Goal: Information Seeking & Learning: Compare options

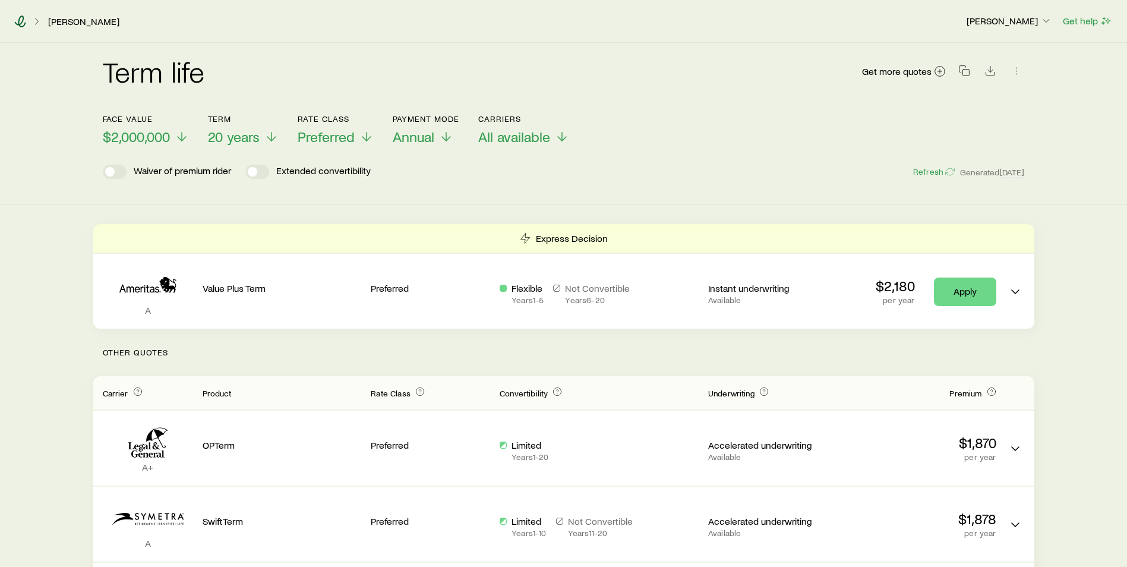
click at [24, 26] on icon at bounding box center [20, 21] width 12 height 12
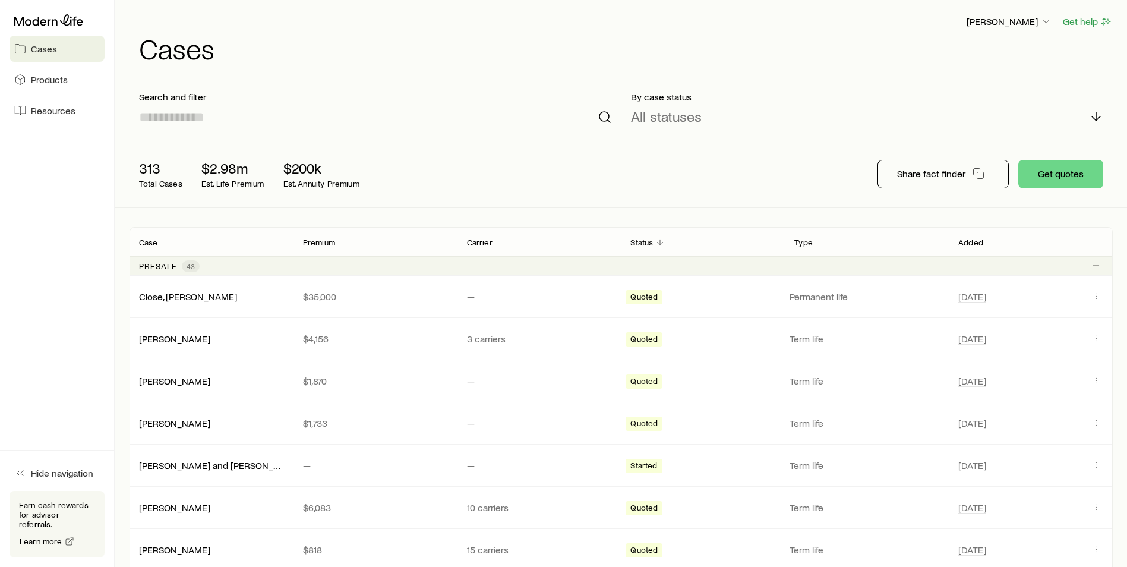
click at [210, 125] on input at bounding box center [375, 117] width 473 height 29
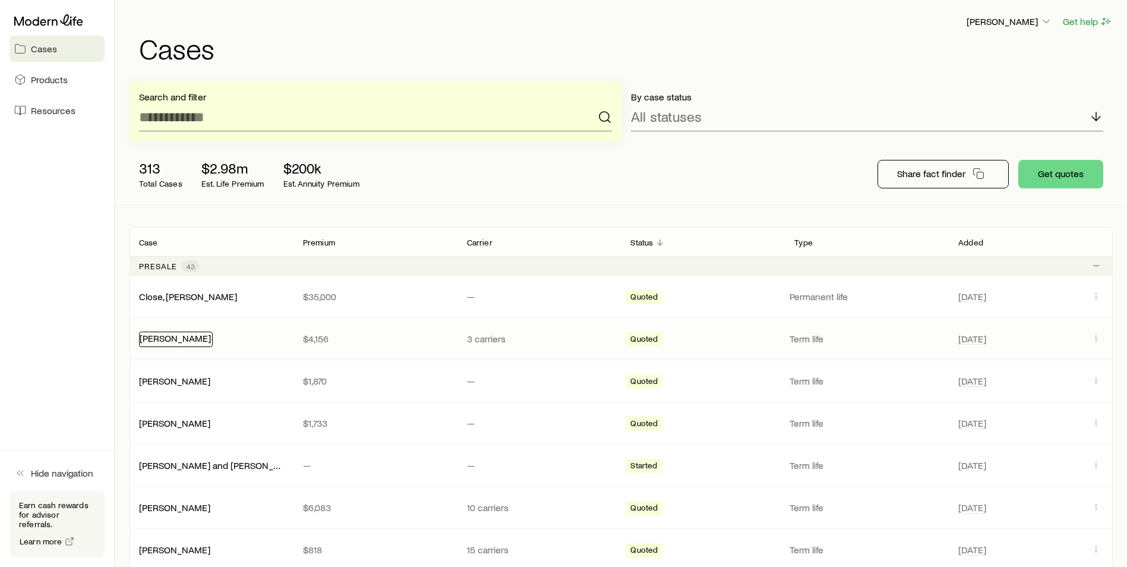
click at [179, 340] on link "[PERSON_NAME]" at bounding box center [175, 337] width 71 height 11
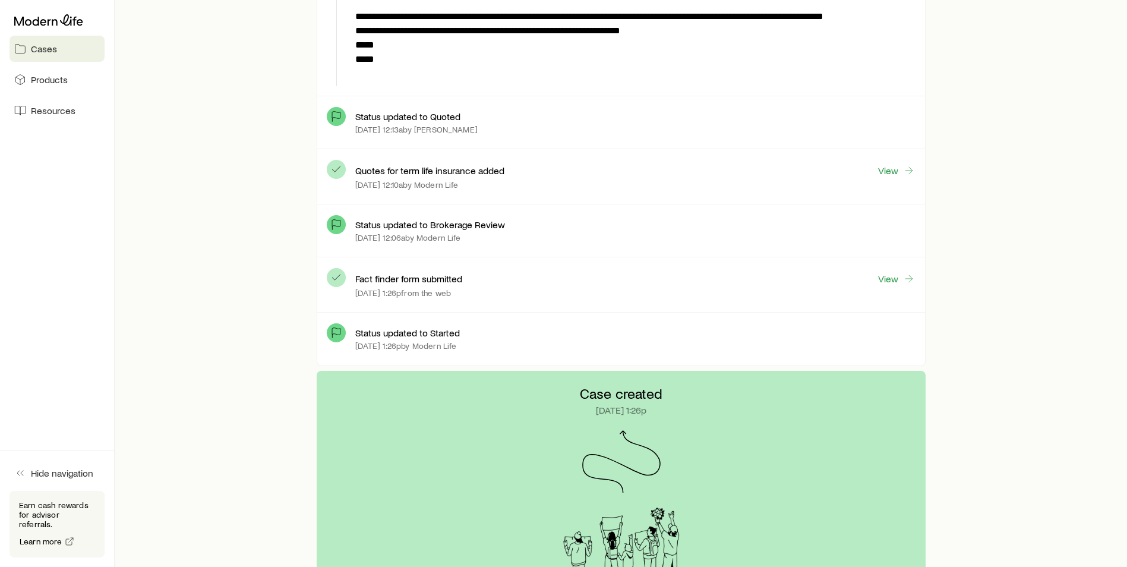
scroll to position [356, 0]
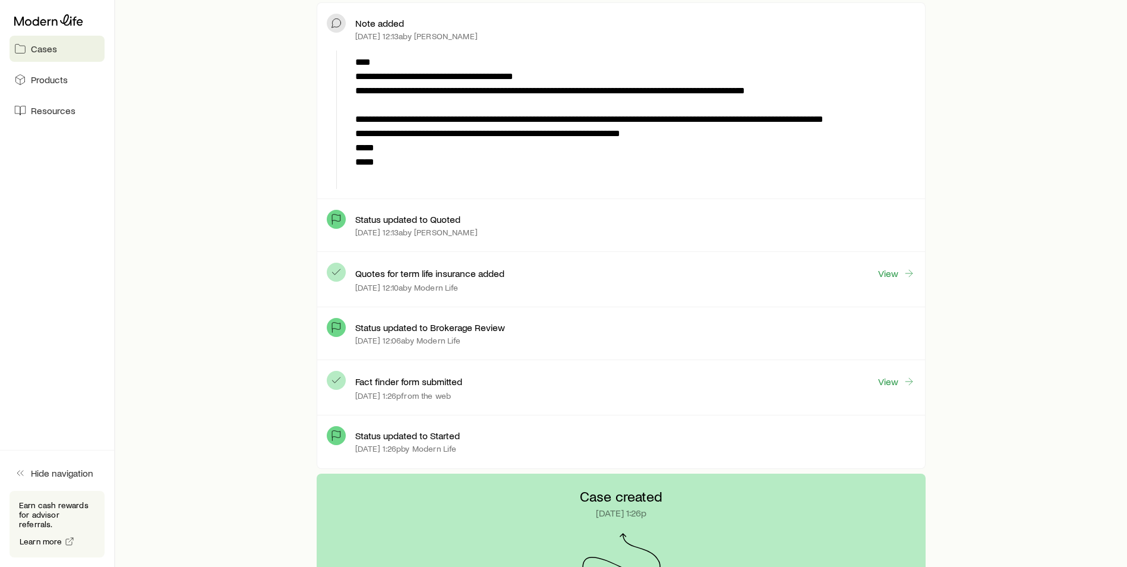
click at [895, 280] on div "View" at bounding box center [896, 273] width 38 height 14
click at [892, 276] on link "View" at bounding box center [896, 274] width 38 height 14
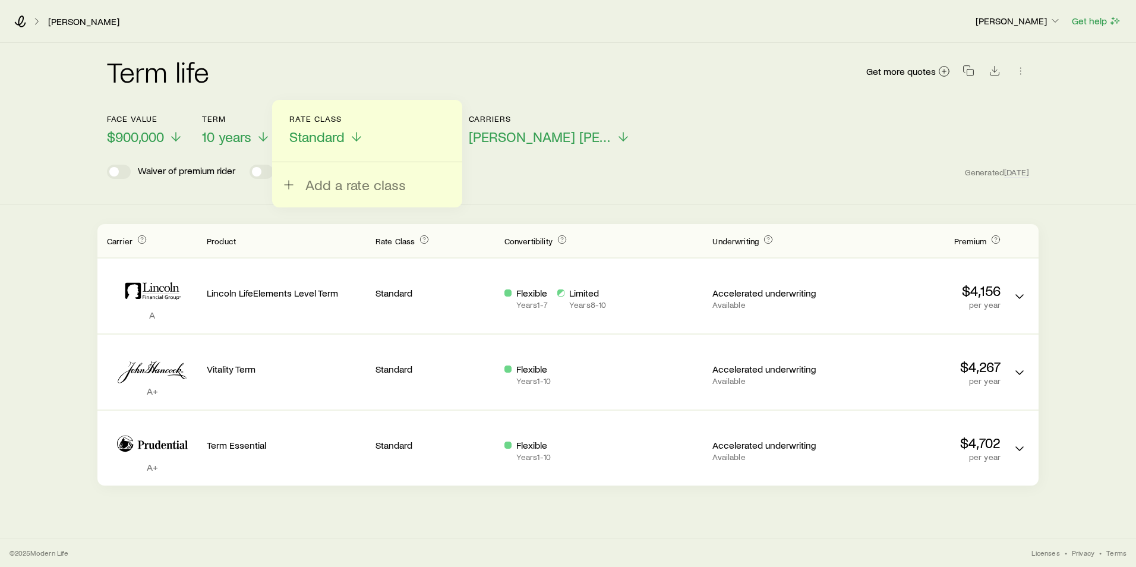
click at [289, 92] on div "Term life Get more quotes" at bounding box center [568, 78] width 922 height 43
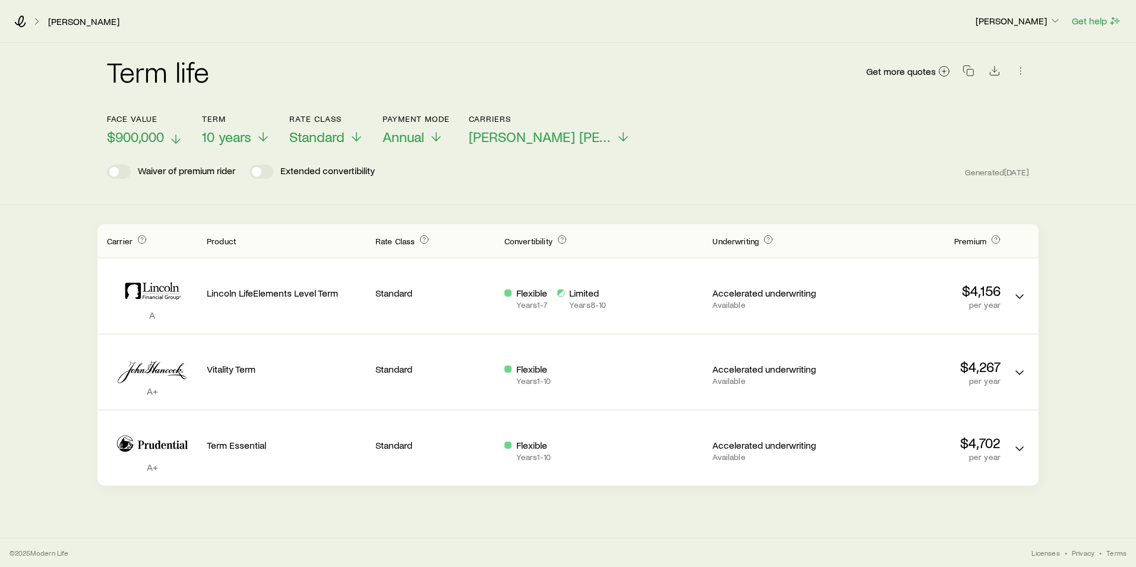
click at [175, 137] on icon at bounding box center [176, 139] width 14 height 14
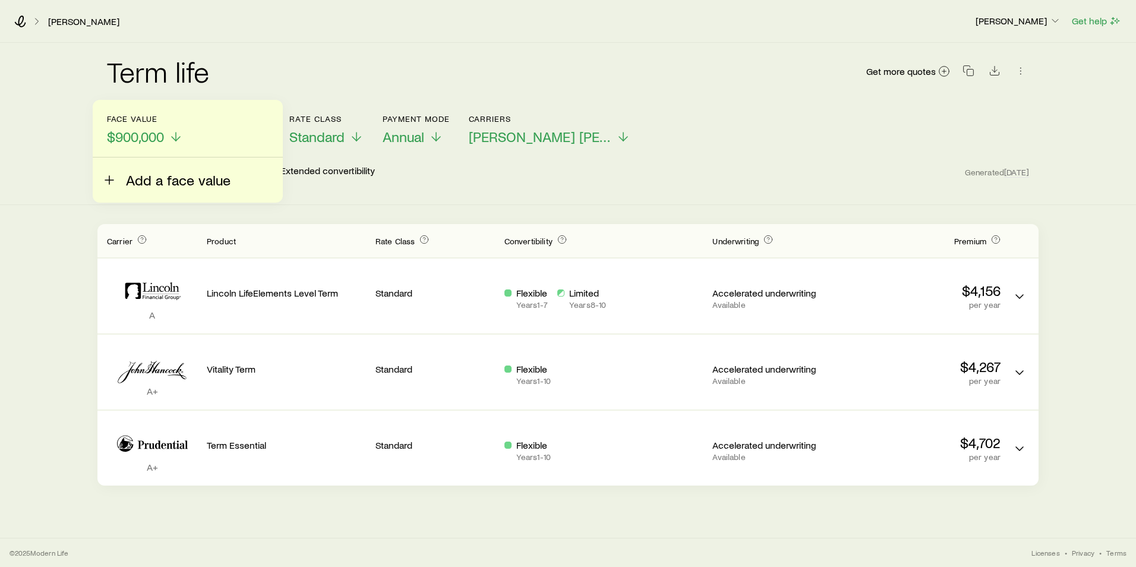
click at [162, 178] on span "Add a face value" at bounding box center [178, 180] width 105 height 17
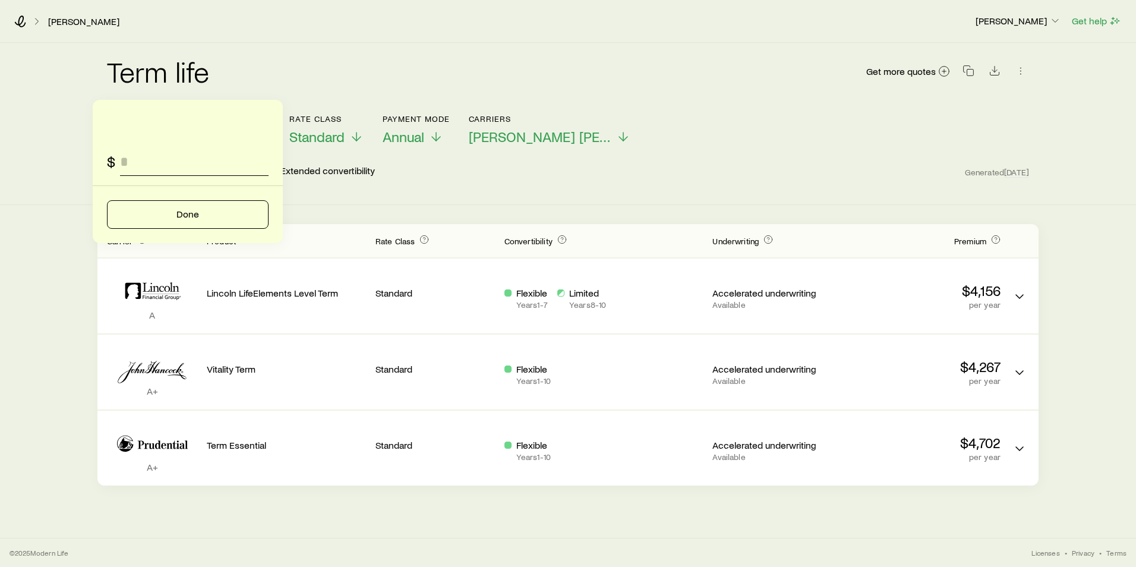
click at [170, 167] on input "faceAmount" at bounding box center [194, 161] width 148 height 29
type input "*********"
click at [240, 216] on button "Done" at bounding box center [188, 214] width 162 height 29
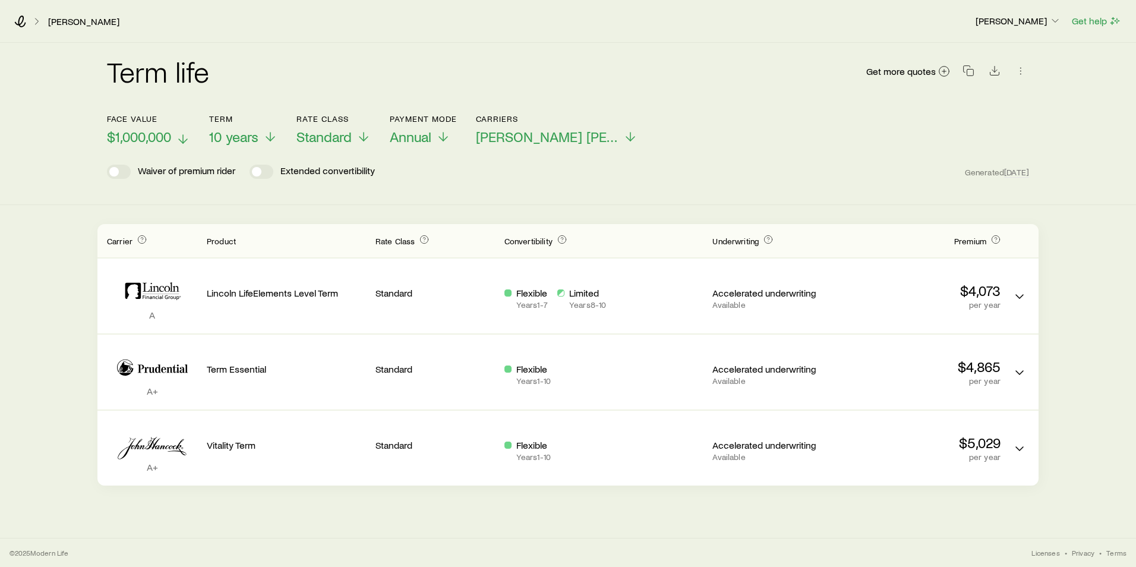
click at [184, 134] on icon at bounding box center [183, 139] width 14 height 14
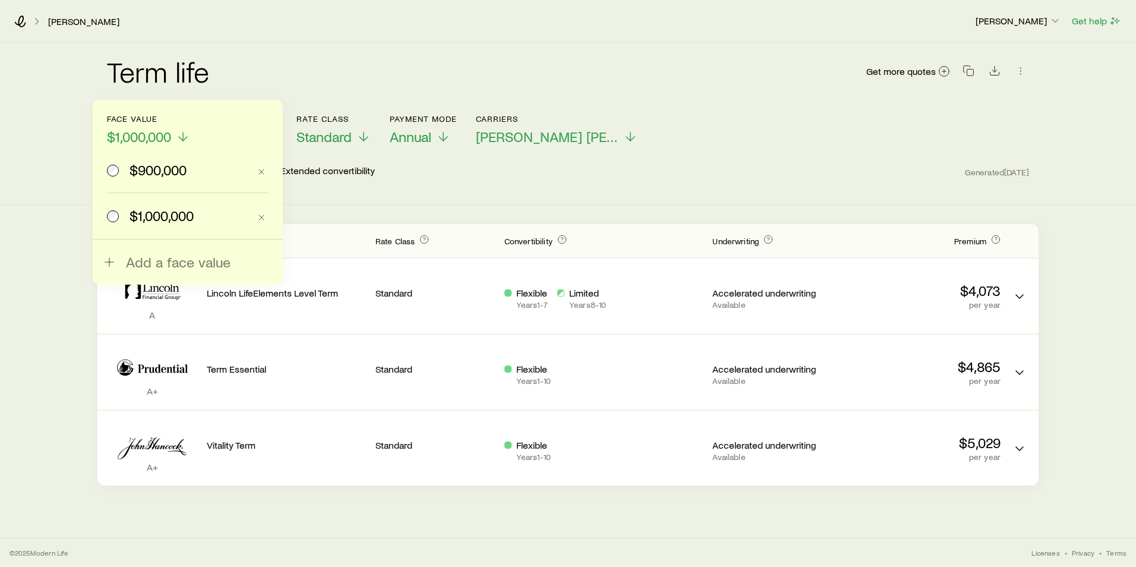
click at [167, 166] on span "$900,000" at bounding box center [157, 170] width 57 height 17
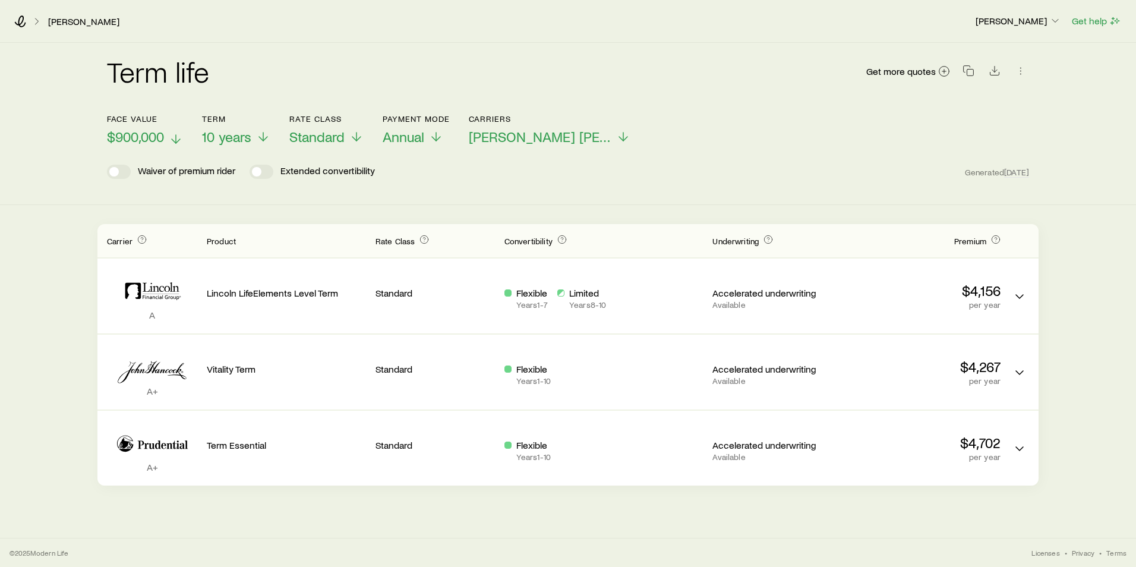
click at [172, 138] on icon at bounding box center [176, 139] width 14 height 14
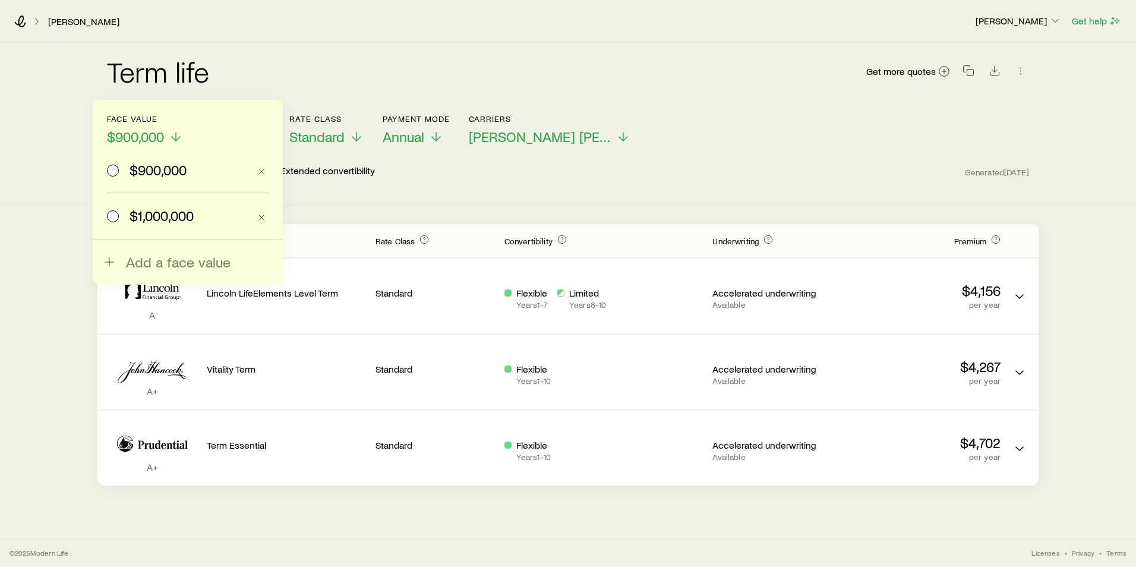
click at [157, 206] on label "$1,000,000" at bounding box center [178, 215] width 143 height 45
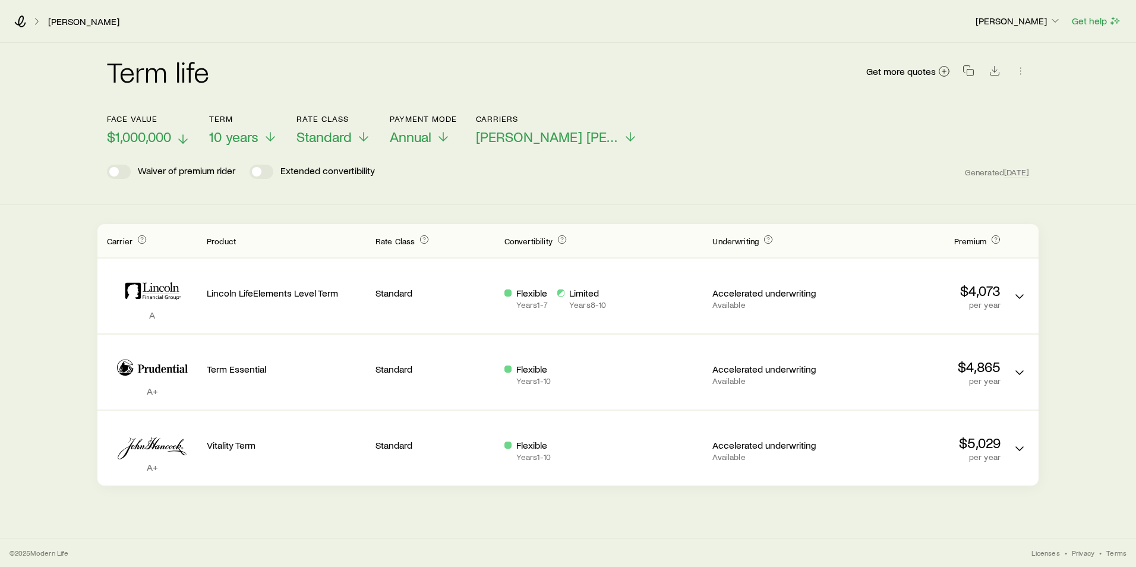
drag, startPoint x: 167, startPoint y: 138, endPoint x: 165, endPoint y: 144, distance: 6.8
click at [167, 138] on span "$1,000,000" at bounding box center [139, 136] width 64 height 17
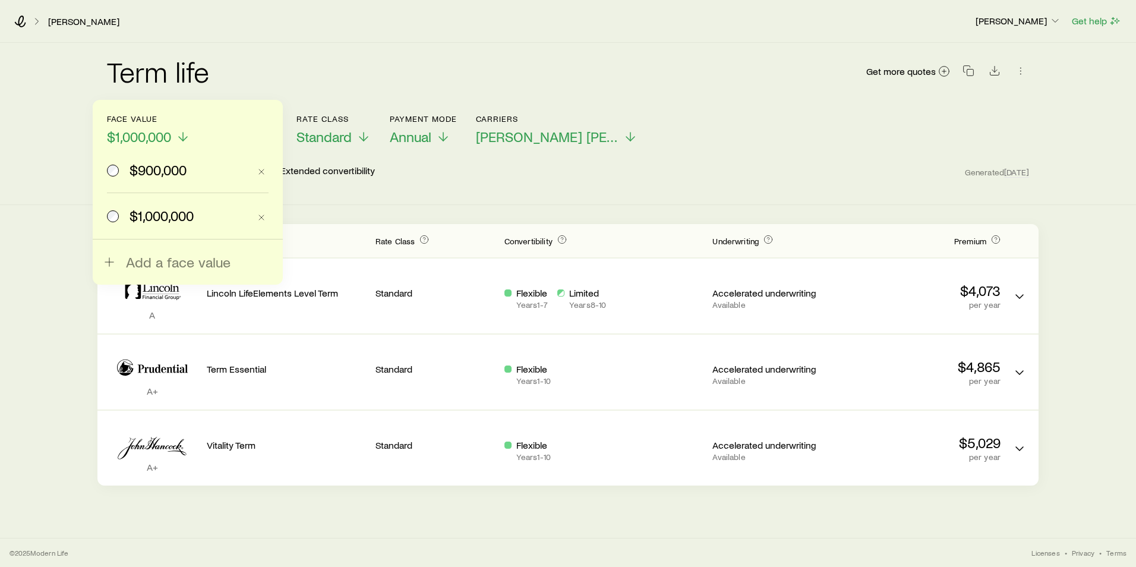
click at [148, 179] on label "$900,000" at bounding box center [178, 169] width 143 height 45
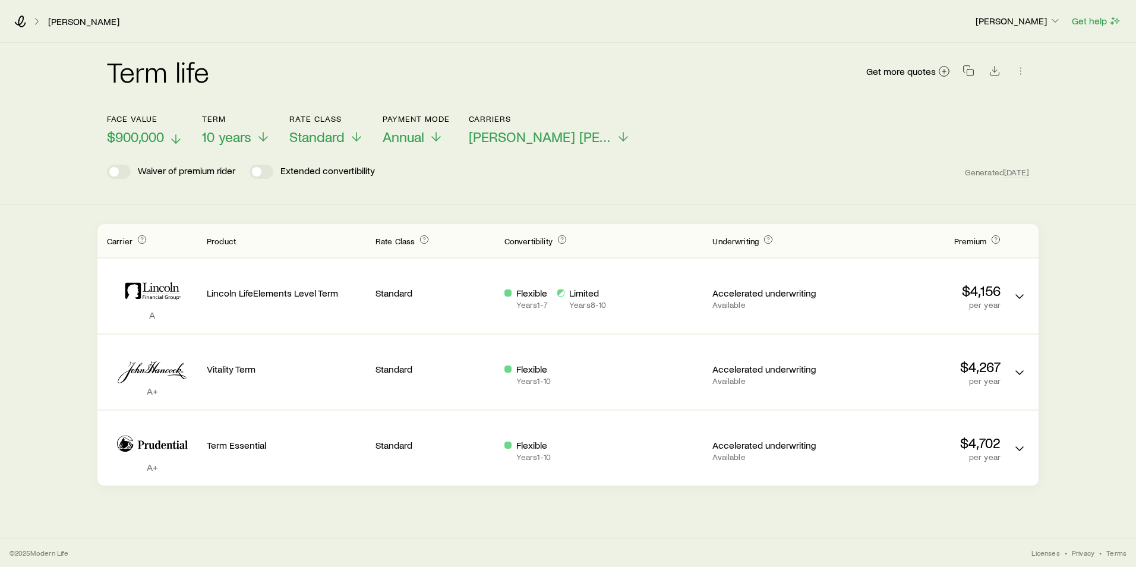
click at [166, 135] on p "$900,000" at bounding box center [145, 136] width 76 height 17
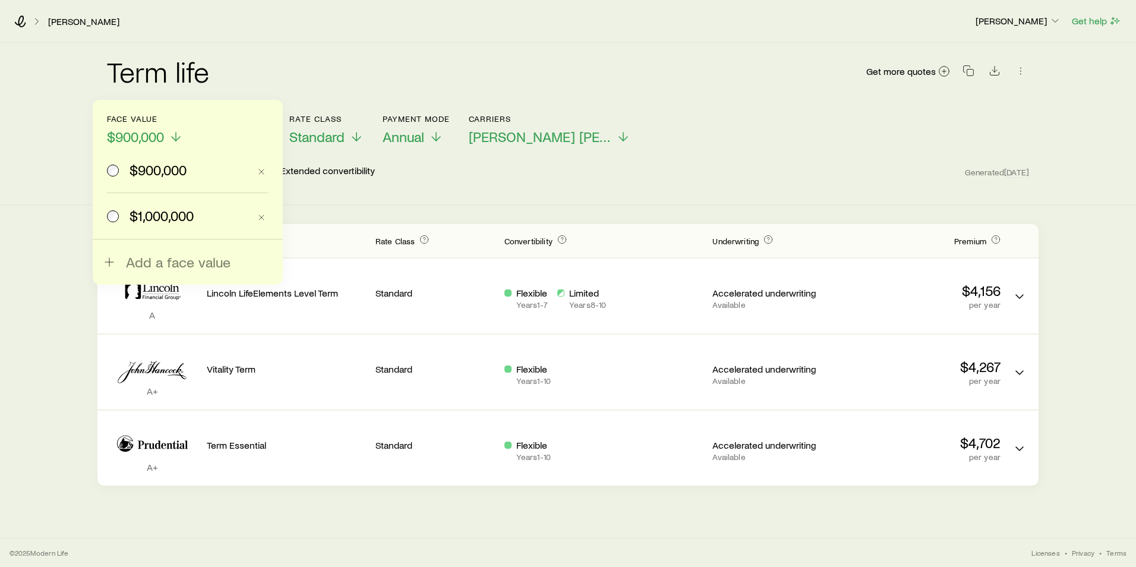
click at [145, 214] on span "$1,000,000" at bounding box center [161, 215] width 64 height 17
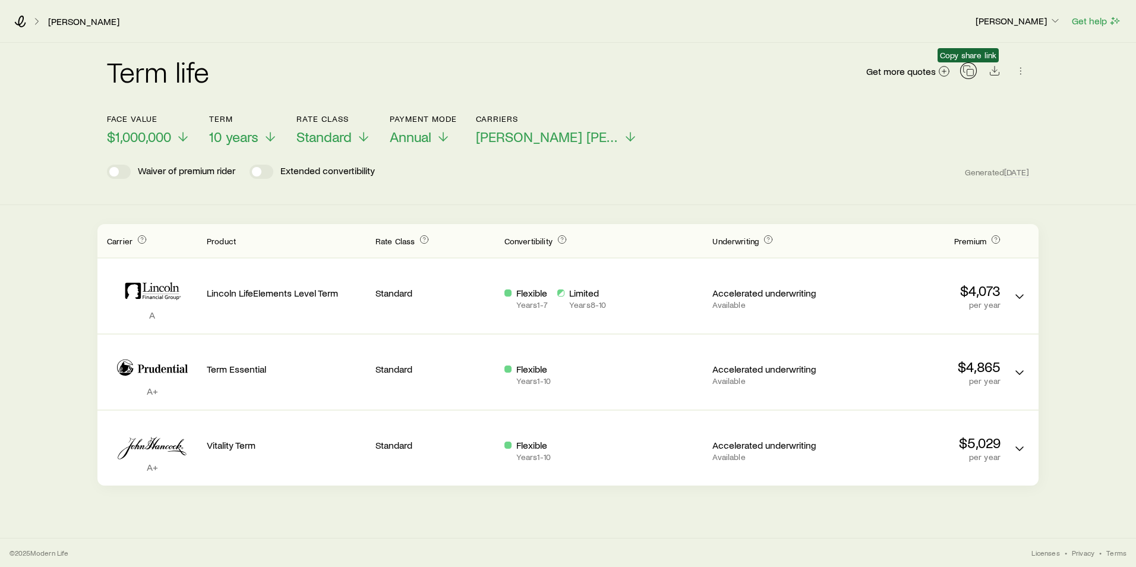
click at [972, 75] on icon "button" at bounding box center [968, 71] width 12 height 12
click at [441, 138] on icon at bounding box center [443, 139] width 14 height 14
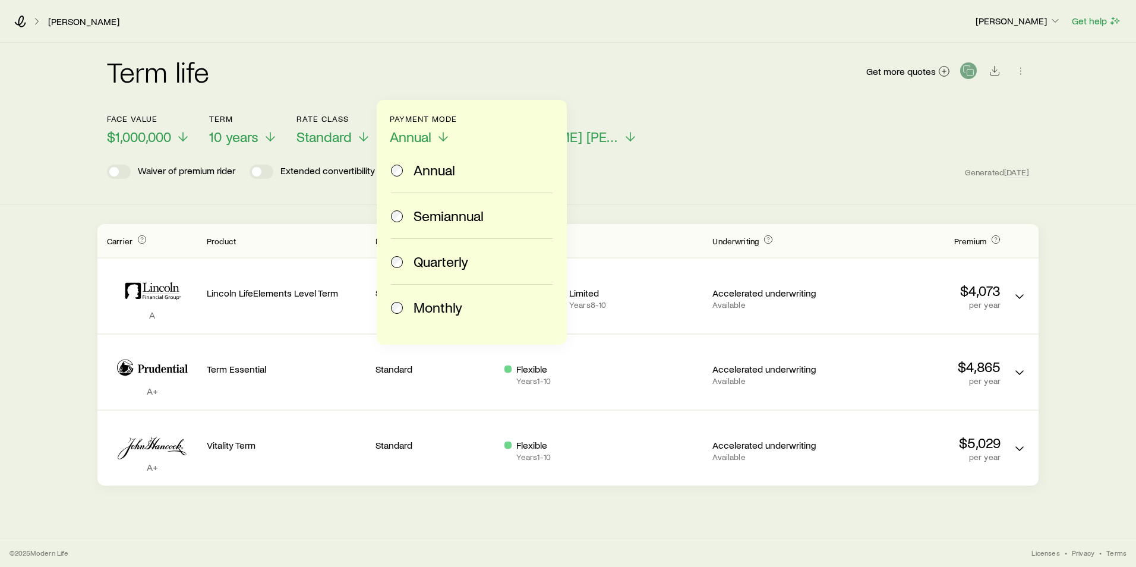
click at [412, 314] on div "Monthly" at bounding box center [469, 307] width 157 height 17
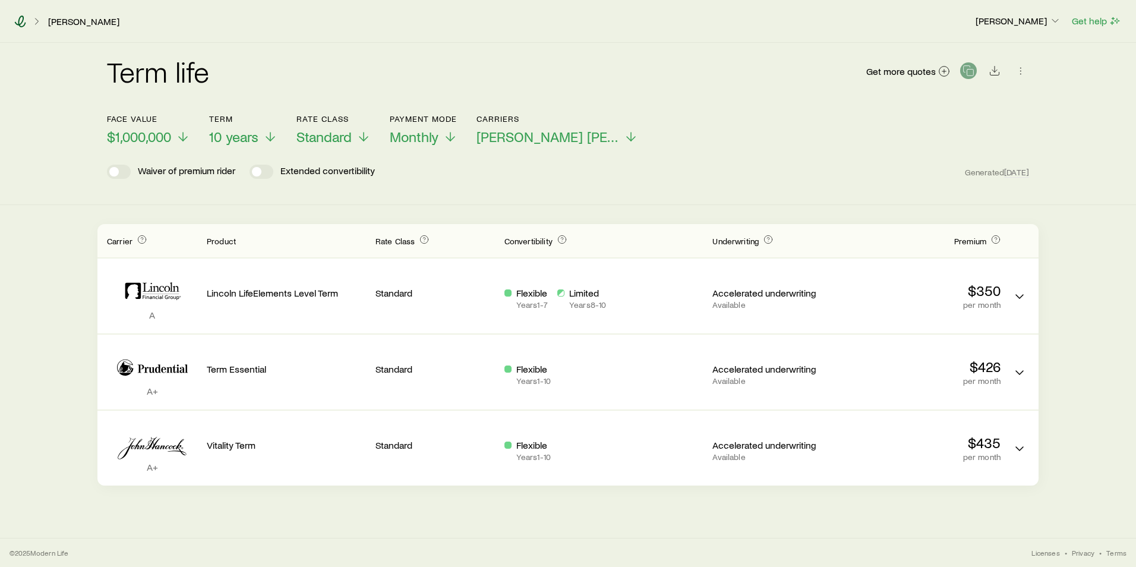
click at [23, 21] on icon at bounding box center [20, 21] width 11 height 12
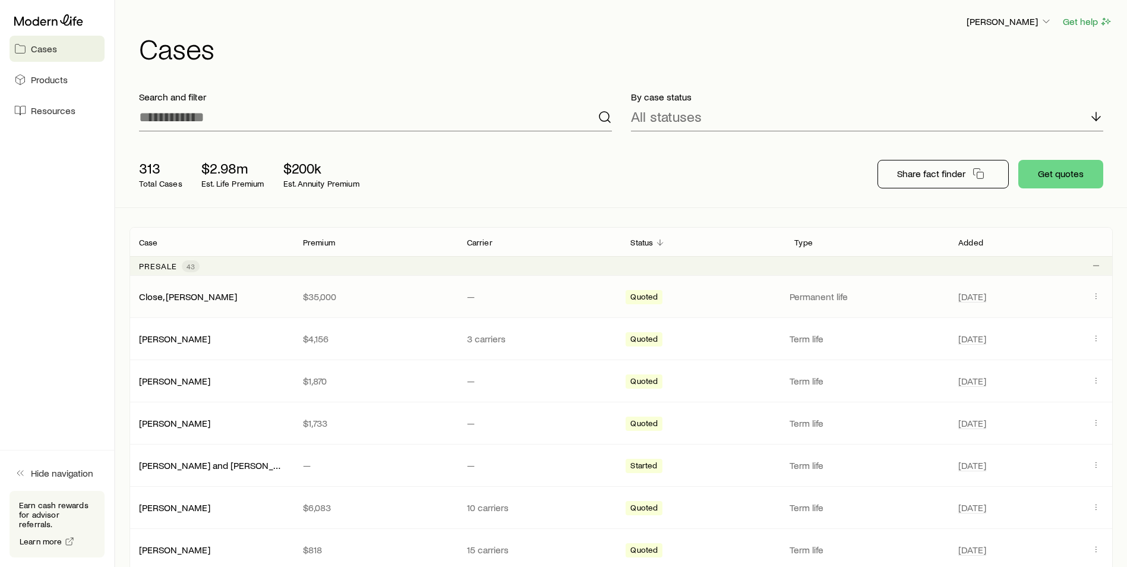
scroll to position [59, 0]
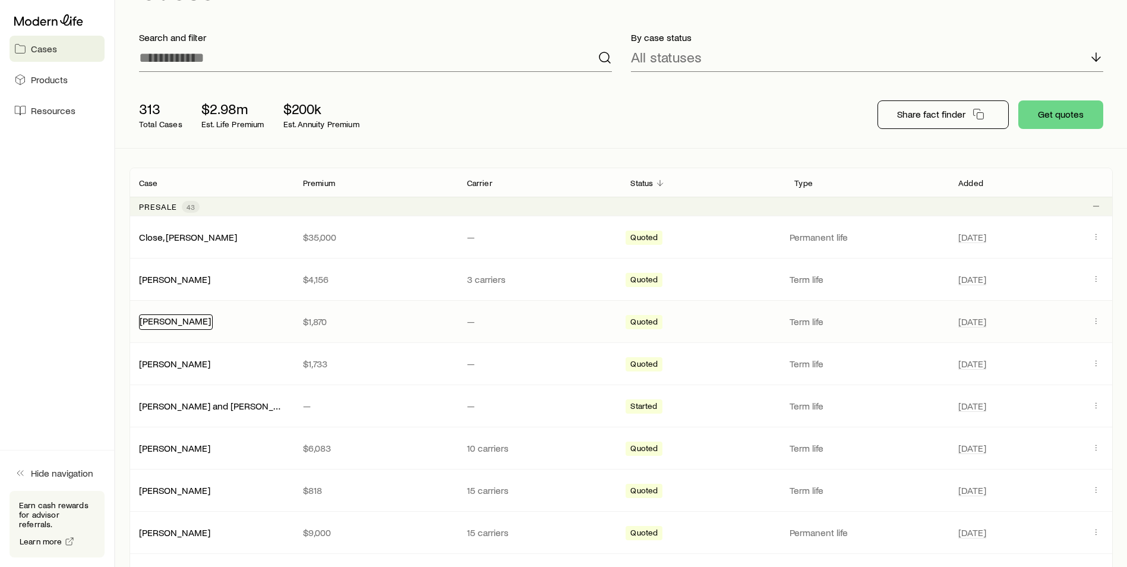
click at [174, 324] on link "[PERSON_NAME]" at bounding box center [175, 320] width 71 height 11
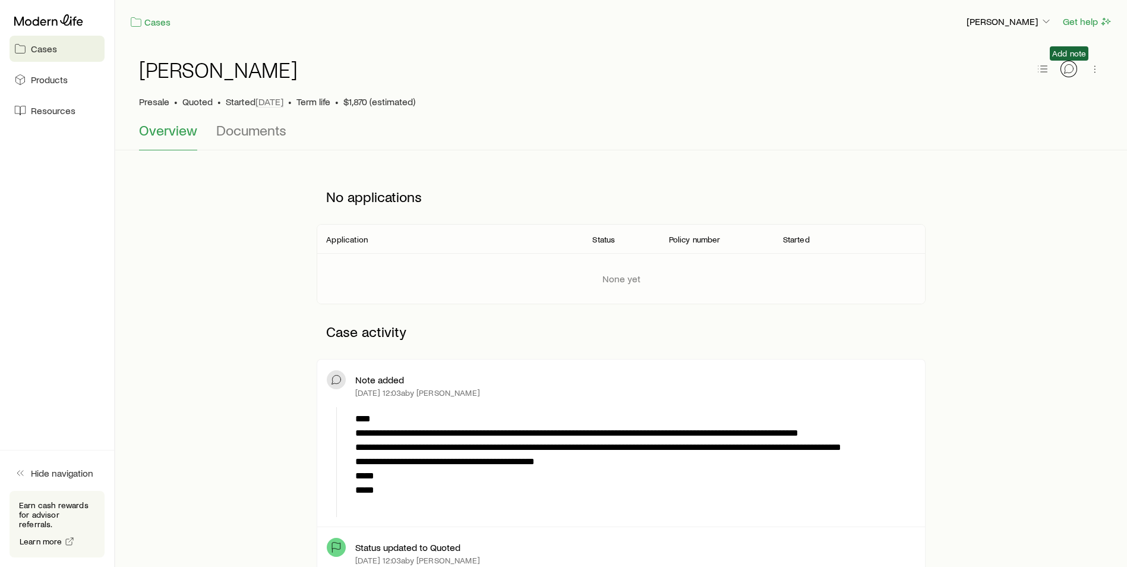
click at [1073, 75] on button "button" at bounding box center [1068, 69] width 17 height 17
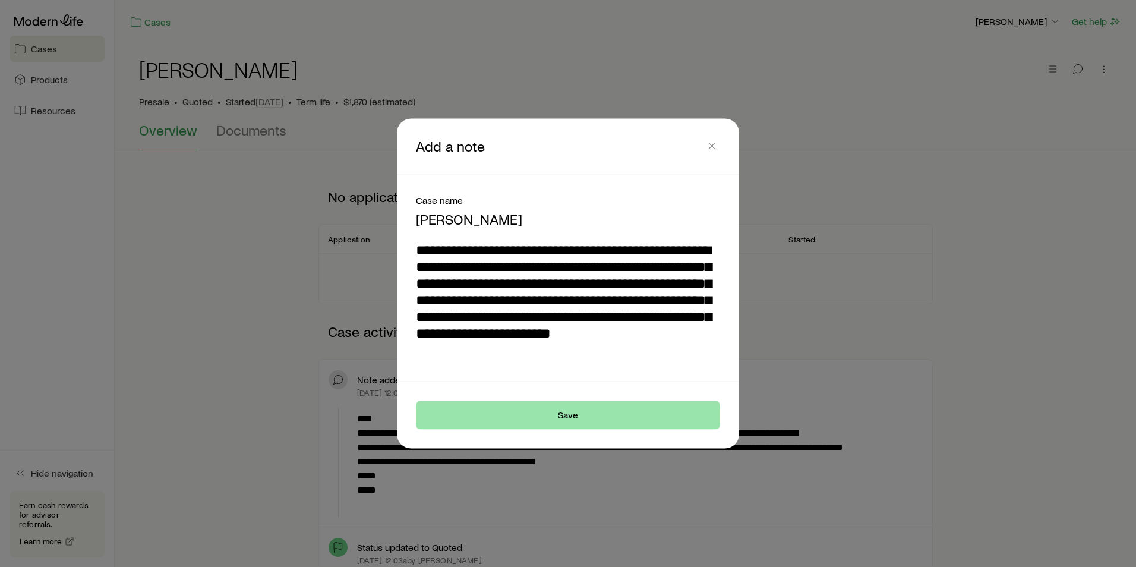
type textarea "**********"
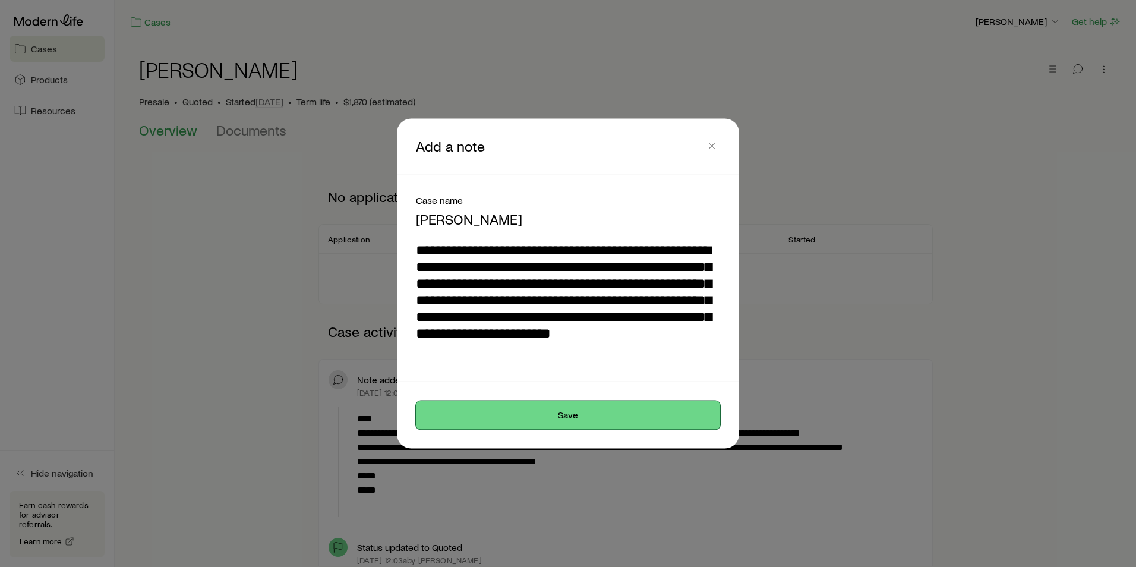
click at [491, 412] on button "Save" at bounding box center [568, 415] width 304 height 29
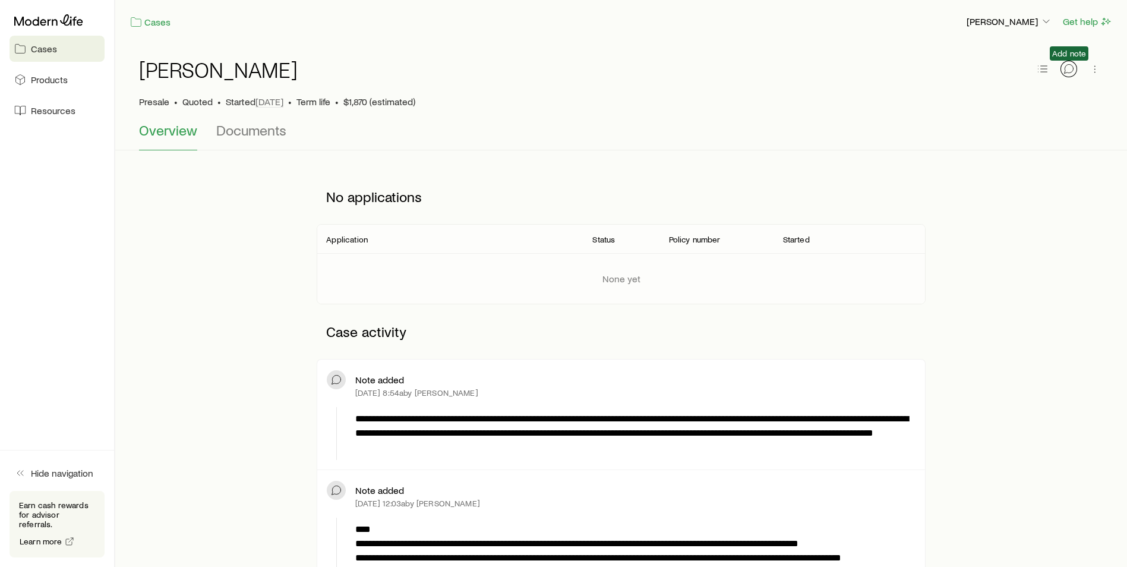
click at [1072, 71] on icon "button" at bounding box center [1069, 69] width 12 height 12
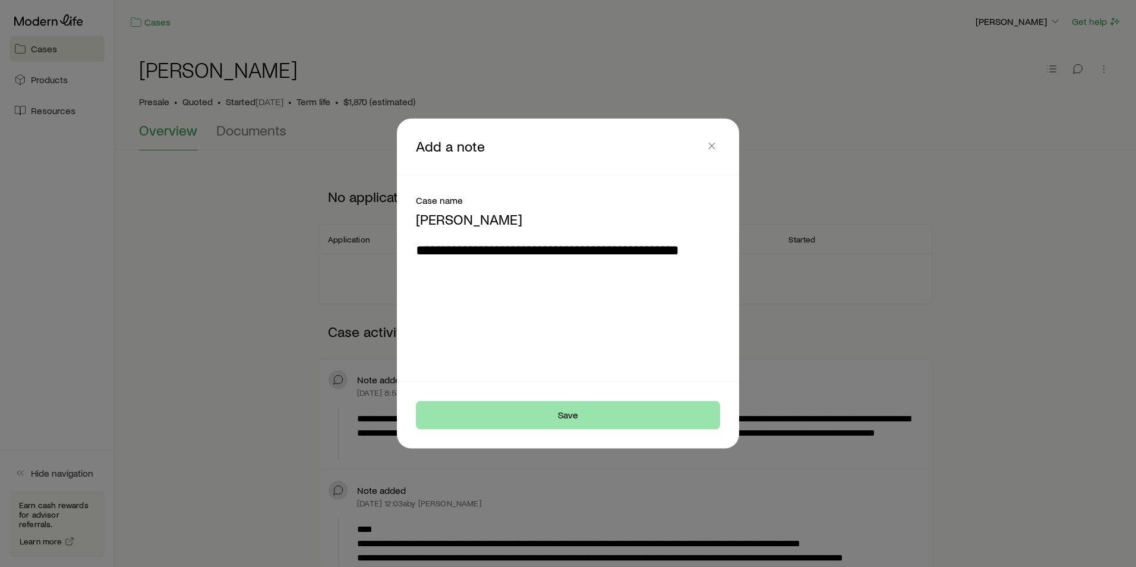
type textarea "**********"
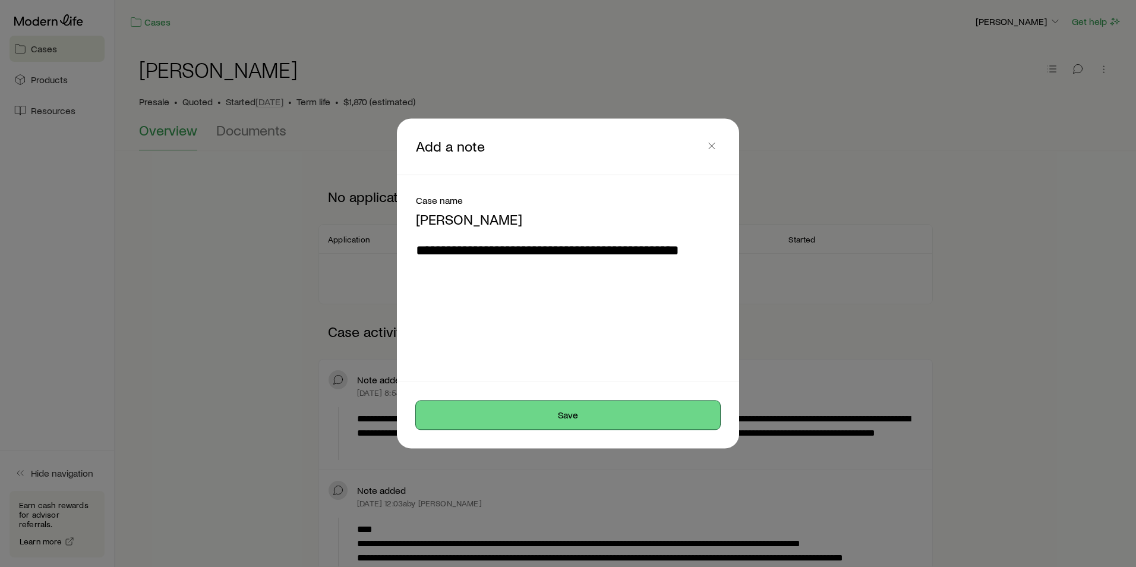
click at [565, 416] on button "Save" at bounding box center [568, 415] width 304 height 29
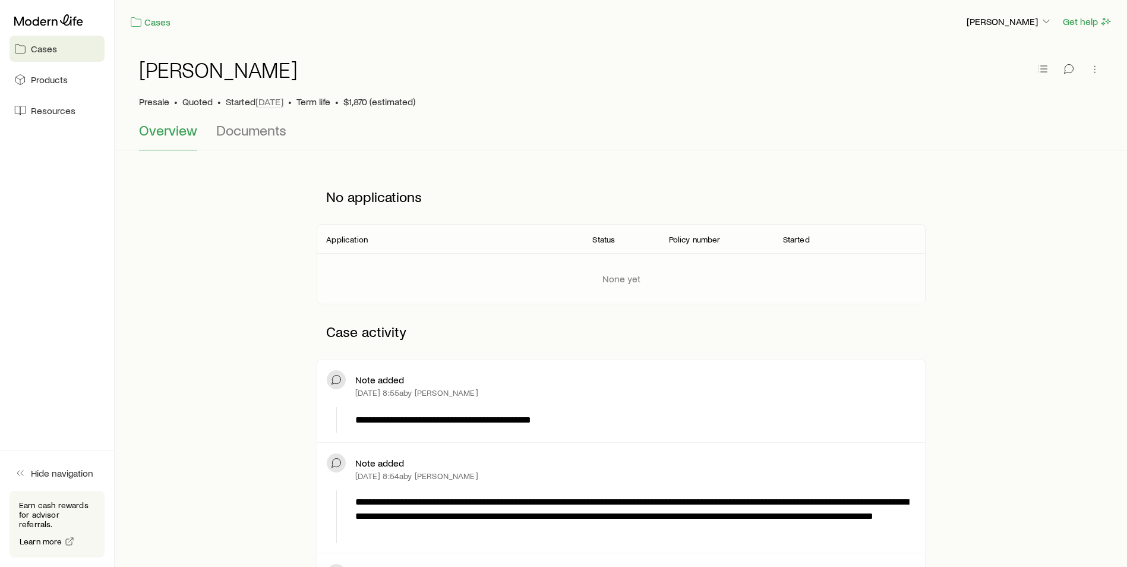
click at [68, 26] on div at bounding box center [57, 20] width 95 height 21
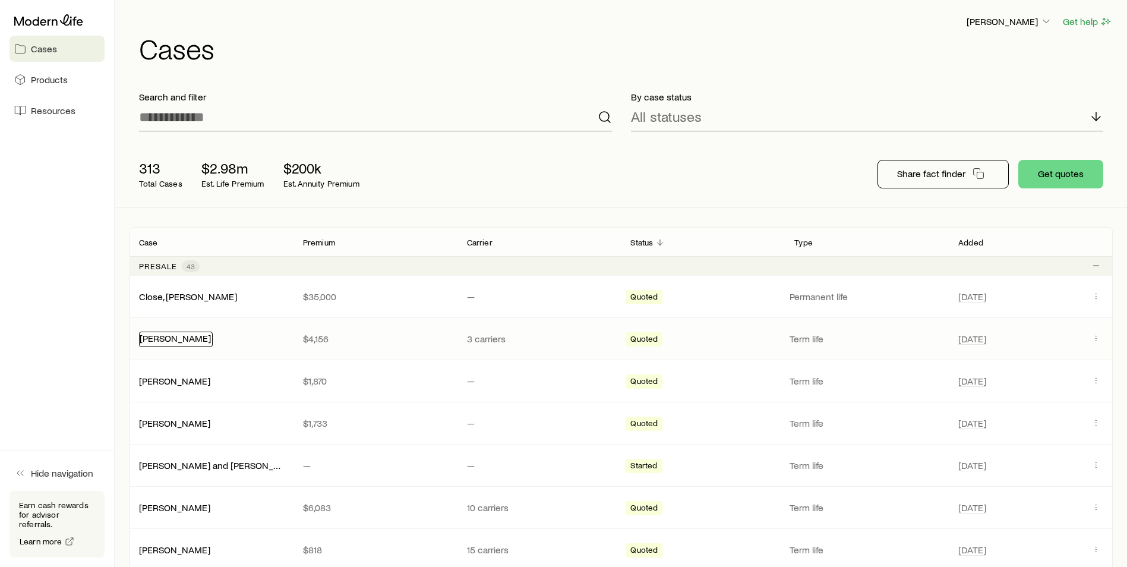
click at [179, 341] on link "[PERSON_NAME]" at bounding box center [175, 337] width 71 height 11
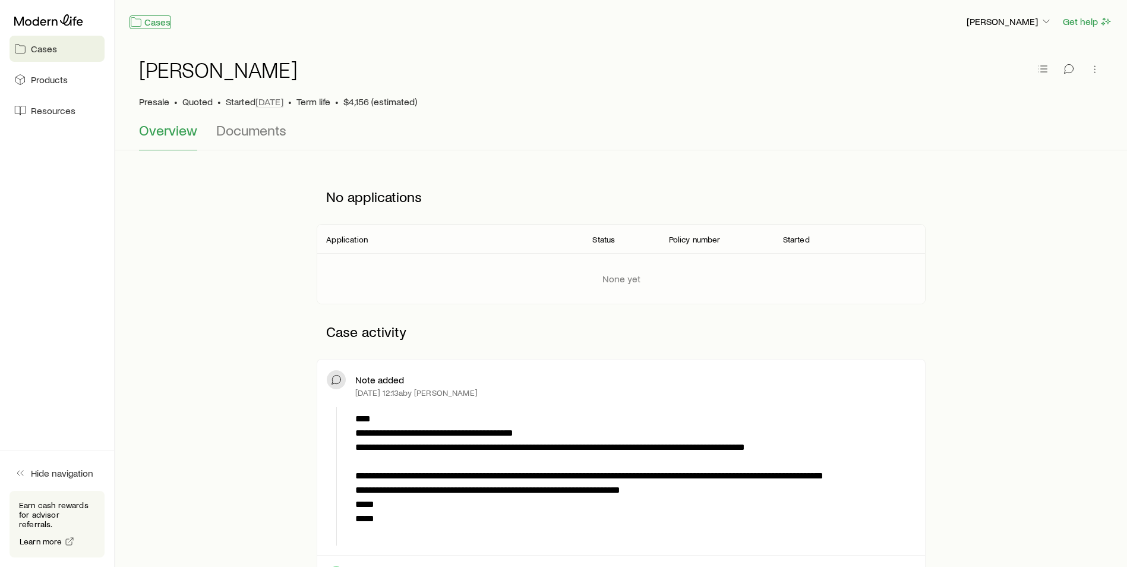
click at [159, 26] on link "Cases" at bounding box center [150, 22] width 42 height 14
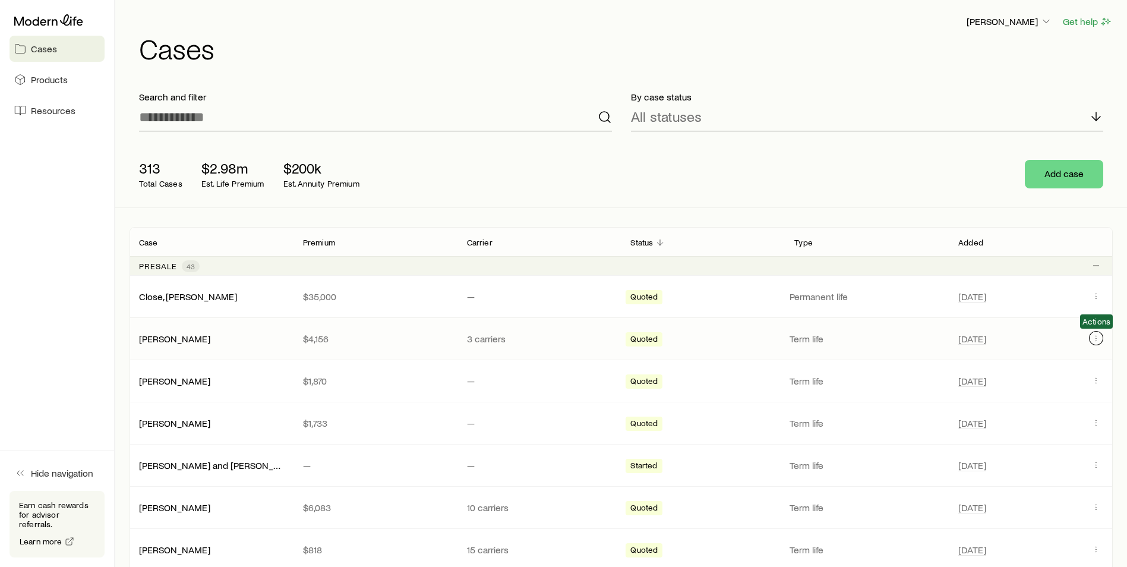
click at [1099, 339] on icon "Client cases" at bounding box center [1096, 338] width 10 height 10
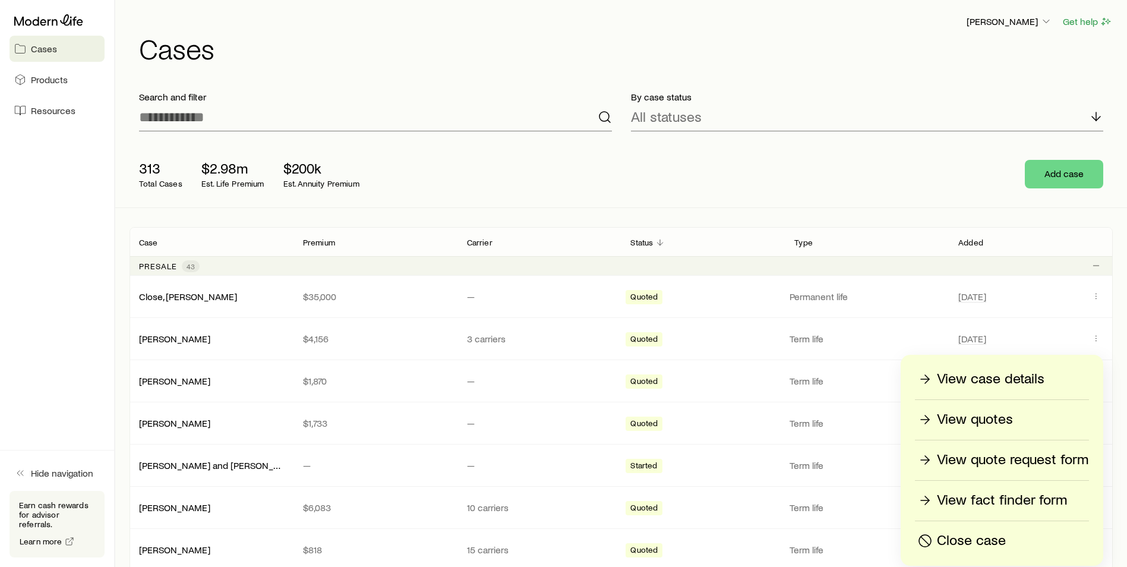
click at [956, 416] on p "View quotes" at bounding box center [975, 419] width 76 height 19
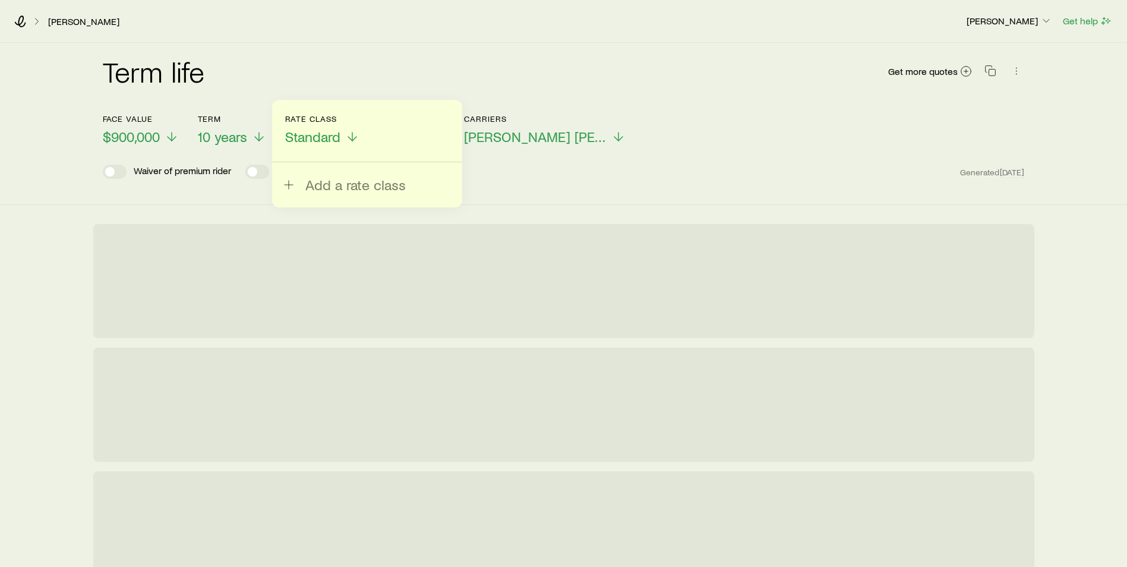
click at [298, 72] on div "Term life Get more quotes" at bounding box center [564, 78] width 922 height 43
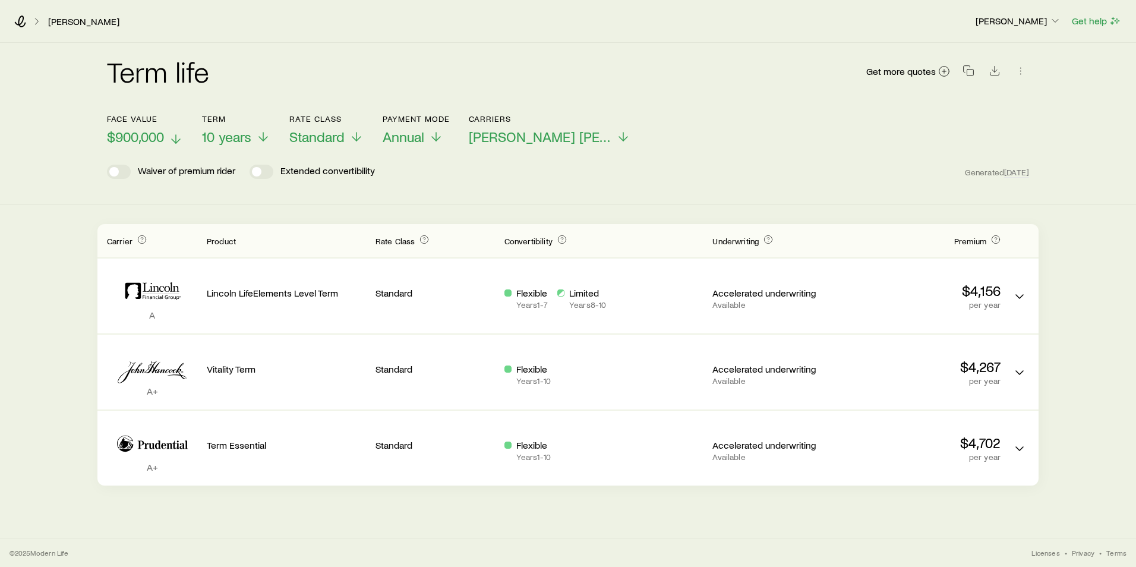
click at [175, 137] on icon at bounding box center [176, 139] width 14 height 14
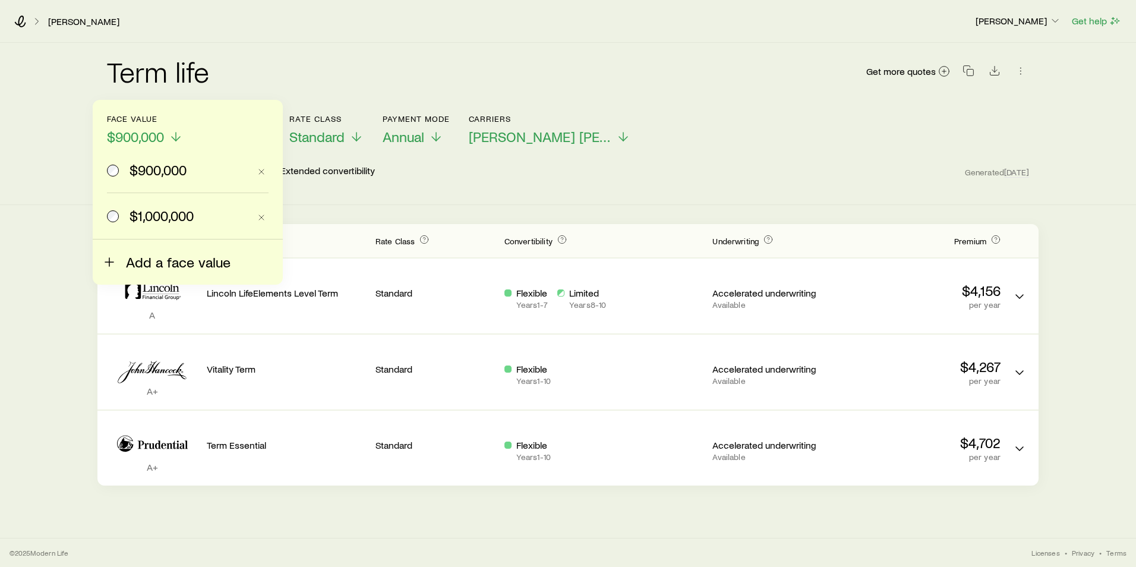
click at [165, 264] on span "Add a face value" at bounding box center [178, 262] width 105 height 17
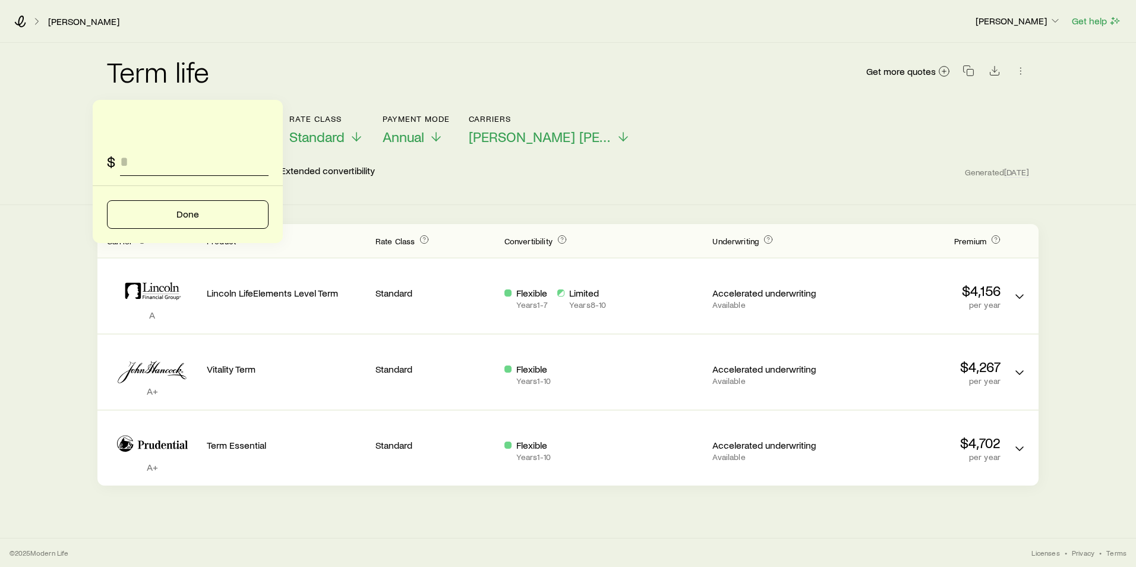
click at [173, 167] on input "faceAmount" at bounding box center [194, 161] width 148 height 29
type input "*********"
click at [188, 210] on button "Done" at bounding box center [188, 214] width 162 height 29
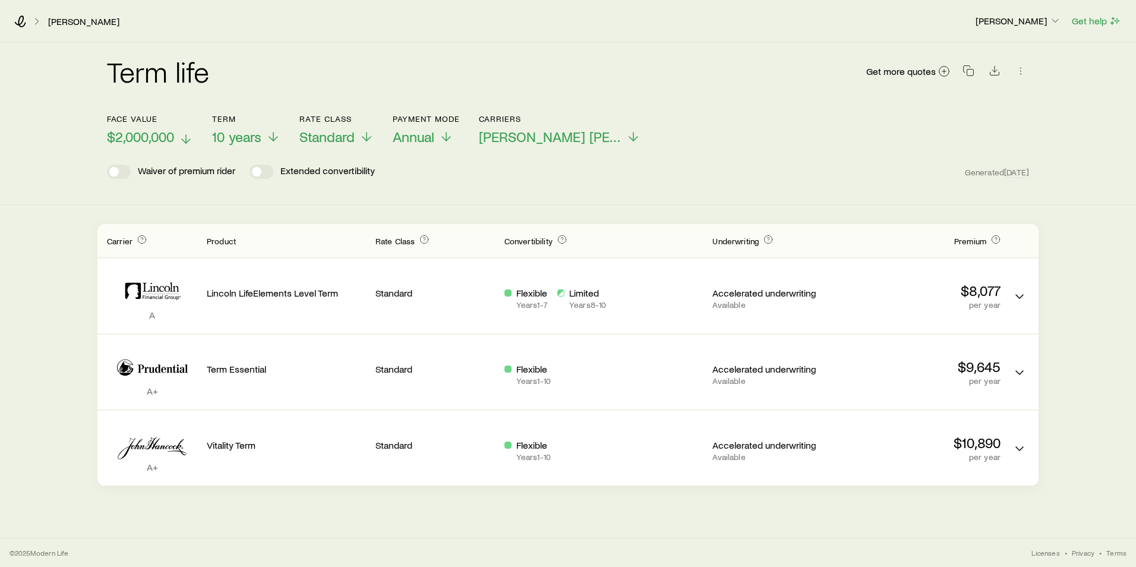
click at [189, 141] on polyline at bounding box center [186, 141] width 8 height 4
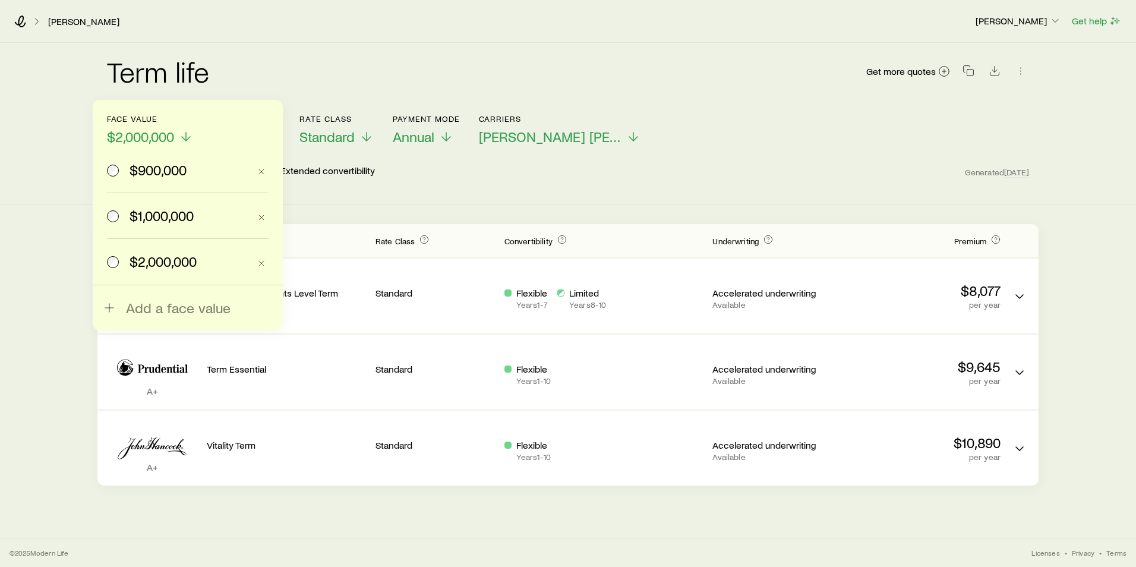
click at [159, 218] on span "$1,000,000" at bounding box center [161, 215] width 64 height 17
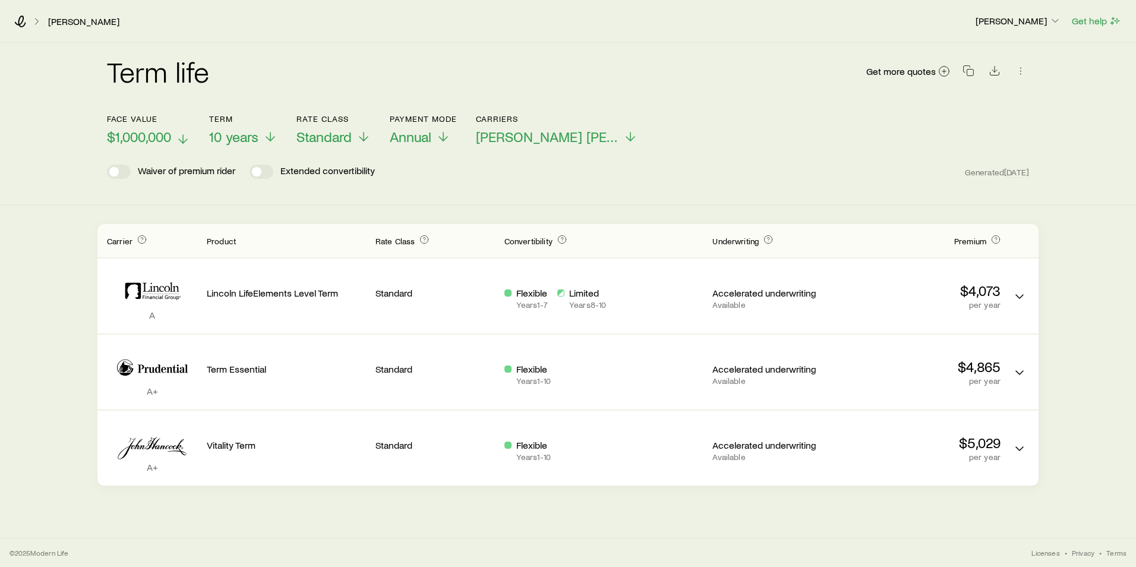
click at [182, 141] on polyline at bounding box center [183, 141] width 8 height 4
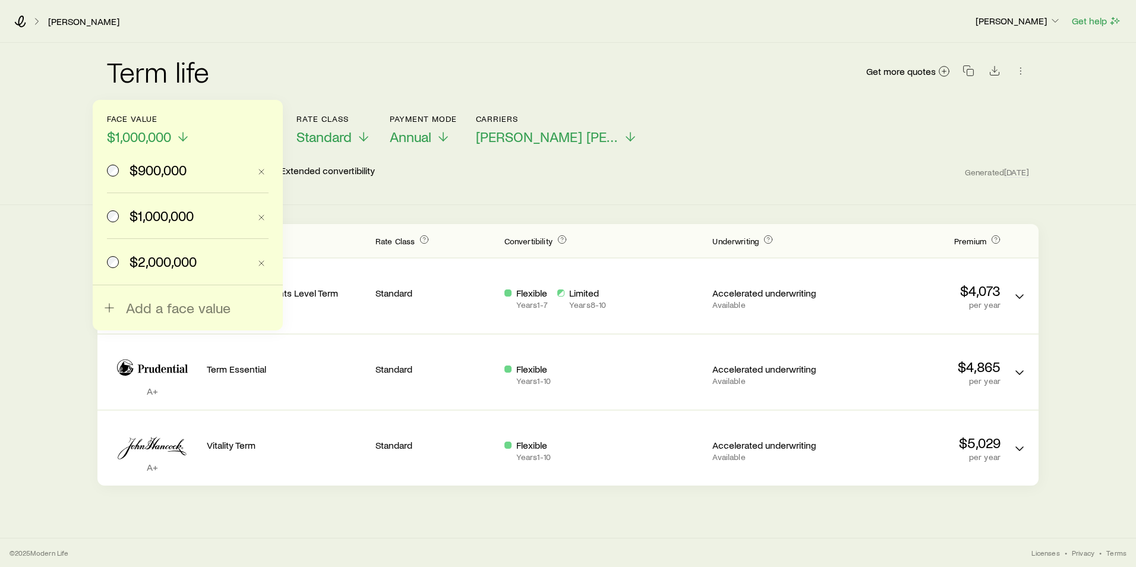
click at [176, 261] on span "$2,000,000" at bounding box center [162, 261] width 67 height 17
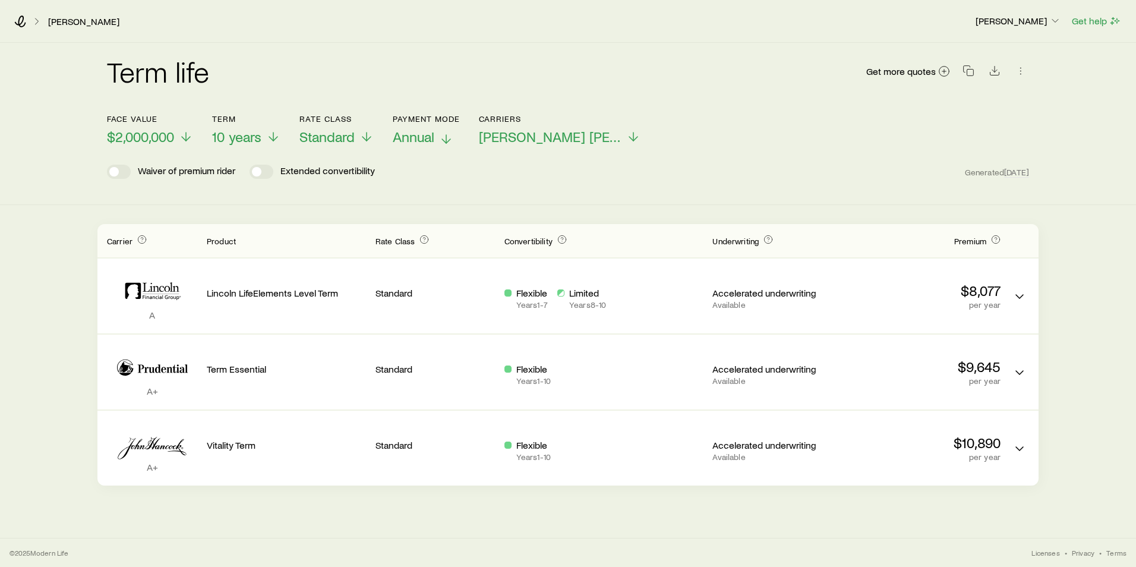
click at [450, 142] on icon at bounding box center [446, 139] width 14 height 14
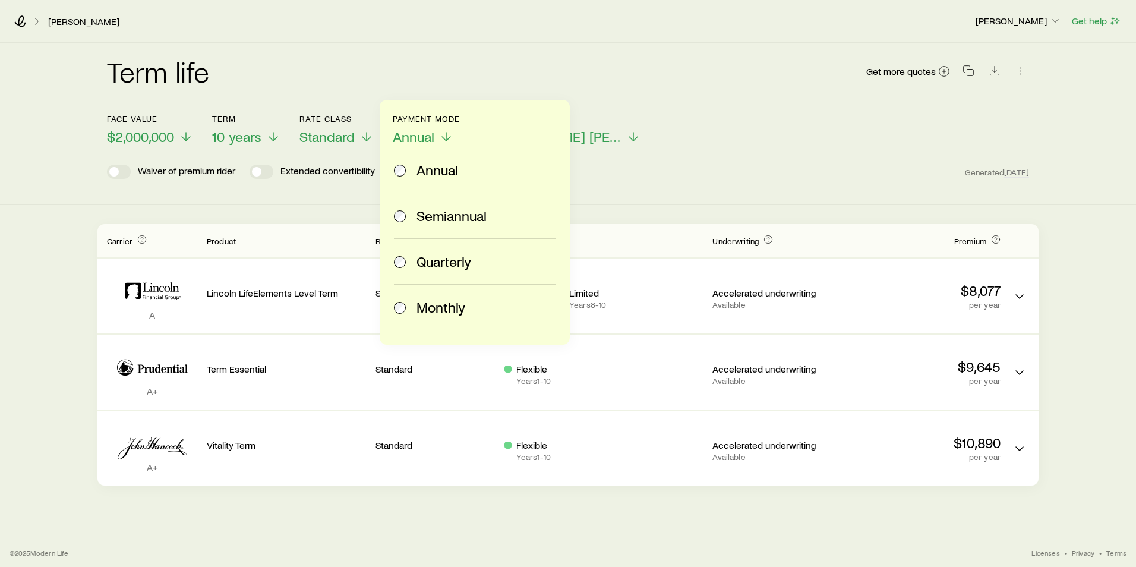
click at [435, 309] on span "Monthly" at bounding box center [440, 307] width 49 height 17
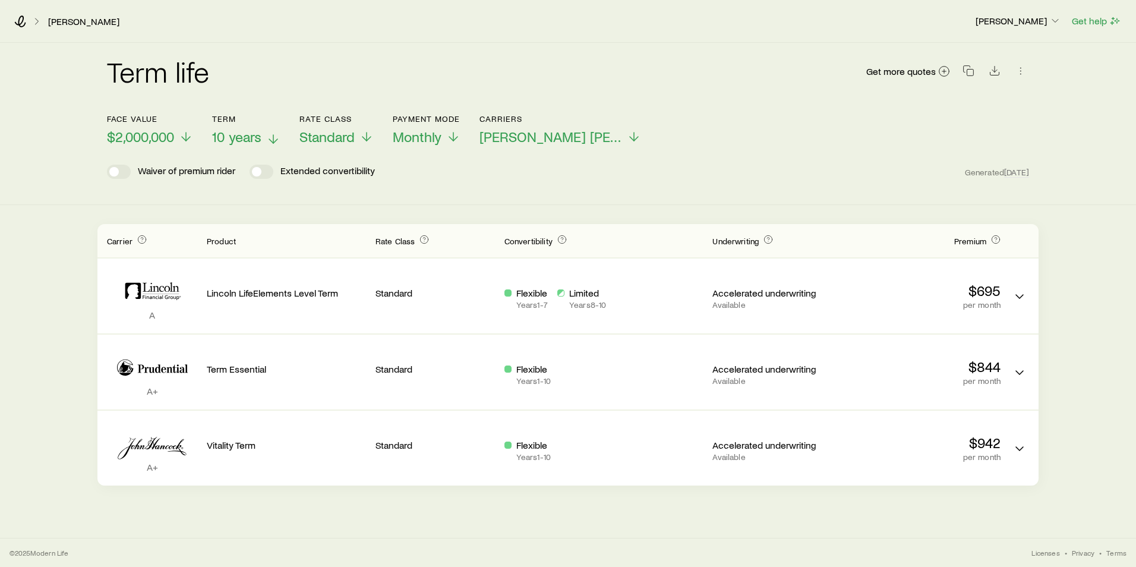
click at [268, 141] on icon at bounding box center [273, 139] width 14 height 14
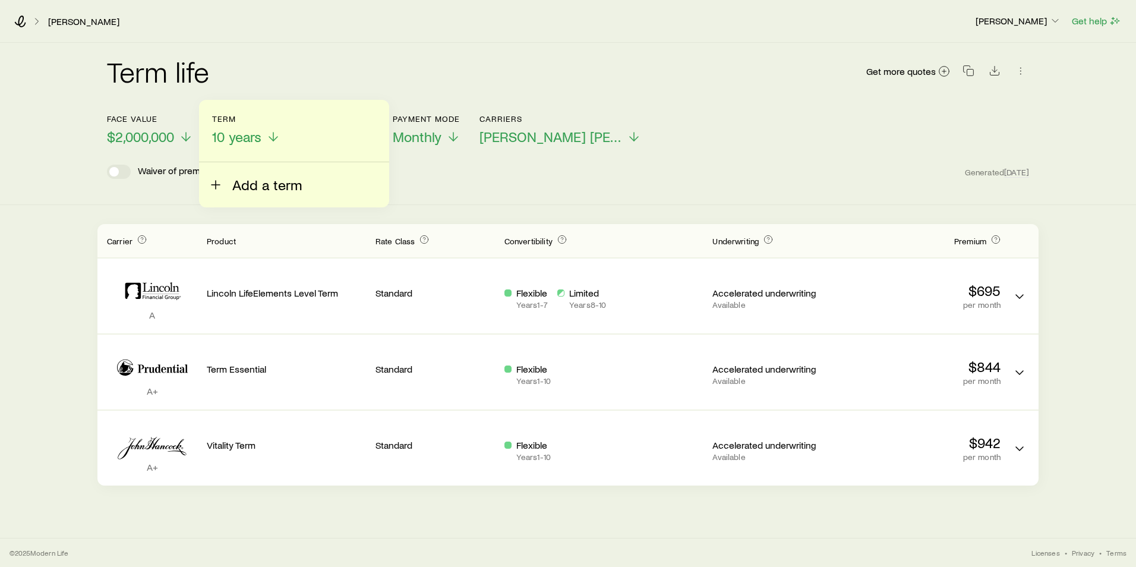
click at [260, 187] on span "Add a term" at bounding box center [266, 184] width 69 height 17
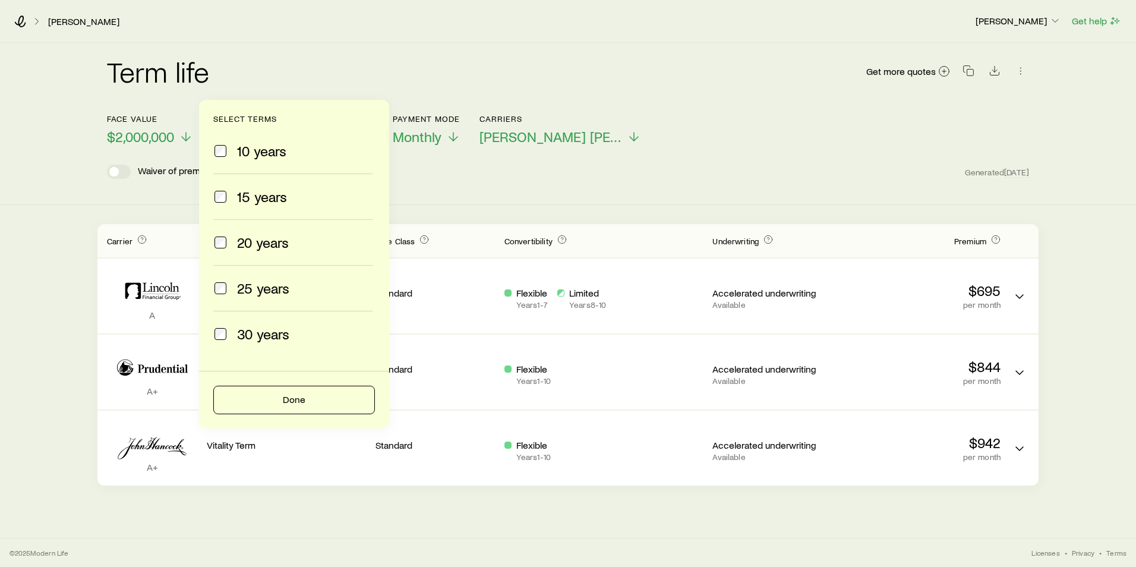
drag, startPoint x: 231, startPoint y: 206, endPoint x: 231, endPoint y: 193, distance: 12.5
click at [231, 204] on label "15 years" at bounding box center [292, 196] width 159 height 46
click at [287, 395] on button "Done" at bounding box center [294, 399] width 162 height 29
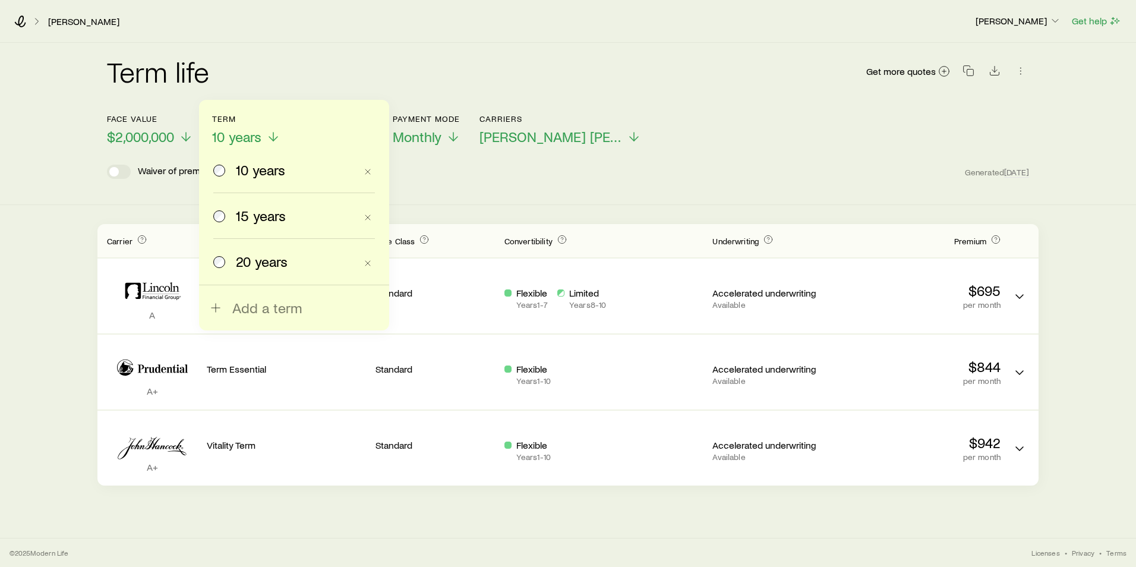
click at [226, 264] on div "20 years" at bounding box center [284, 261] width 143 height 17
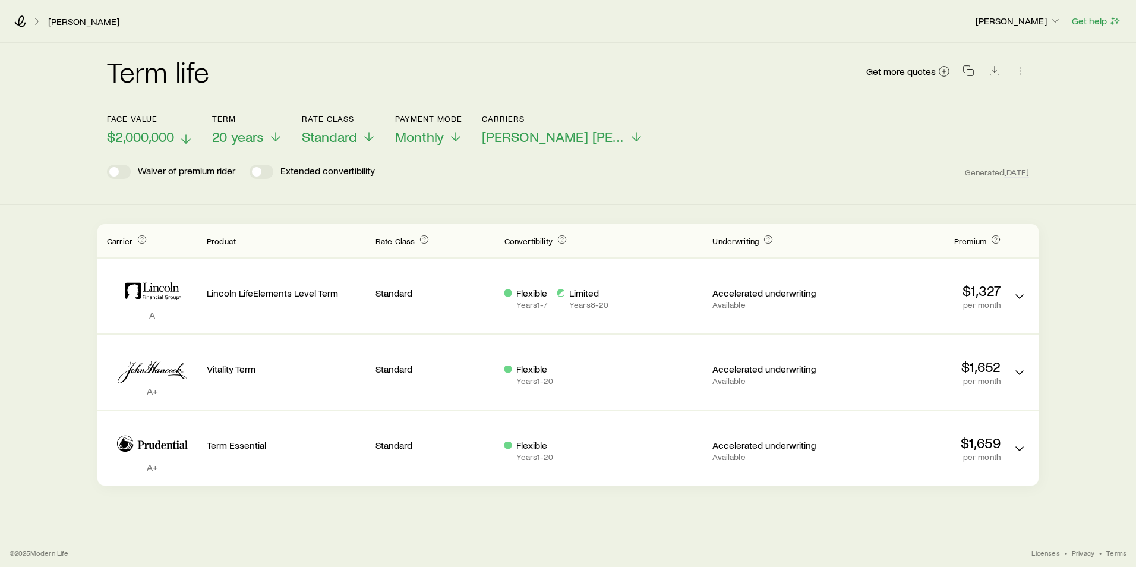
click at [184, 141] on polyline at bounding box center [186, 141] width 8 height 4
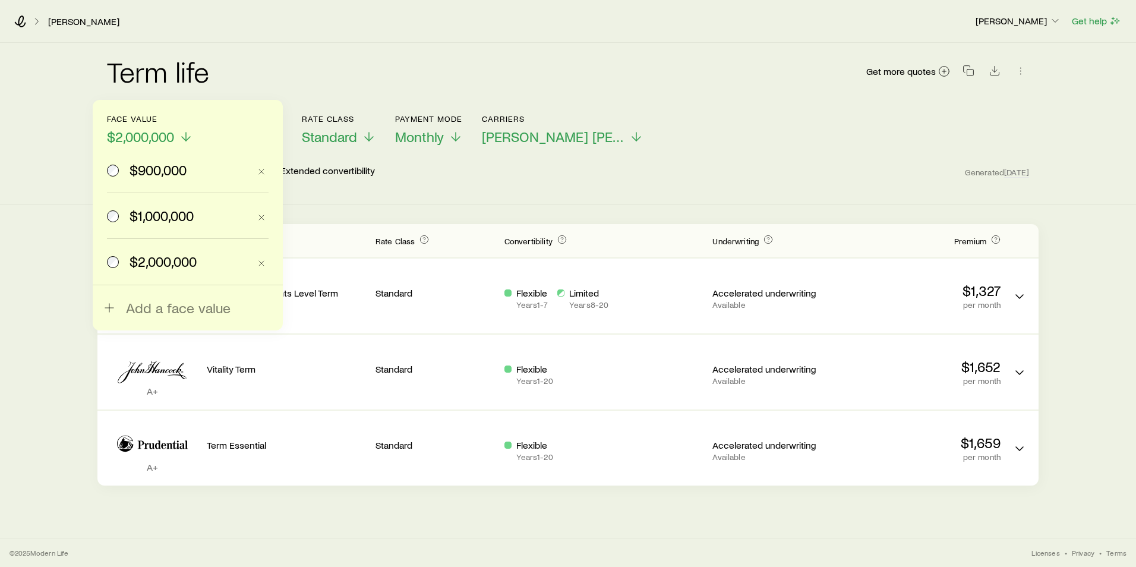
click at [165, 217] on span "$1,000,000" at bounding box center [161, 215] width 64 height 17
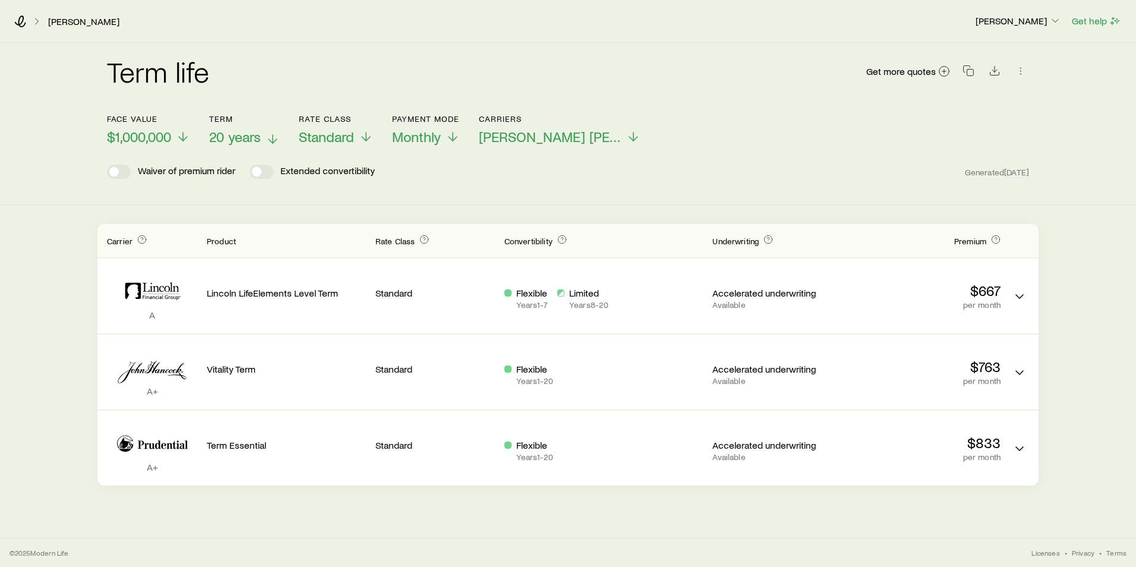
click at [269, 140] on icon at bounding box center [272, 139] width 14 height 14
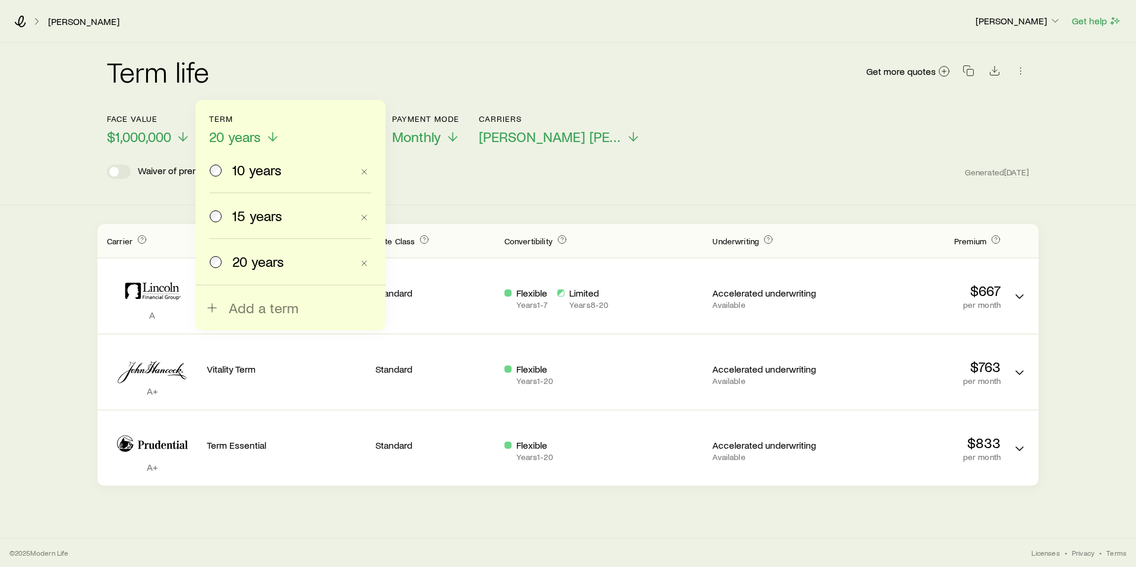
click at [252, 179] on label "10 years" at bounding box center [281, 169] width 143 height 45
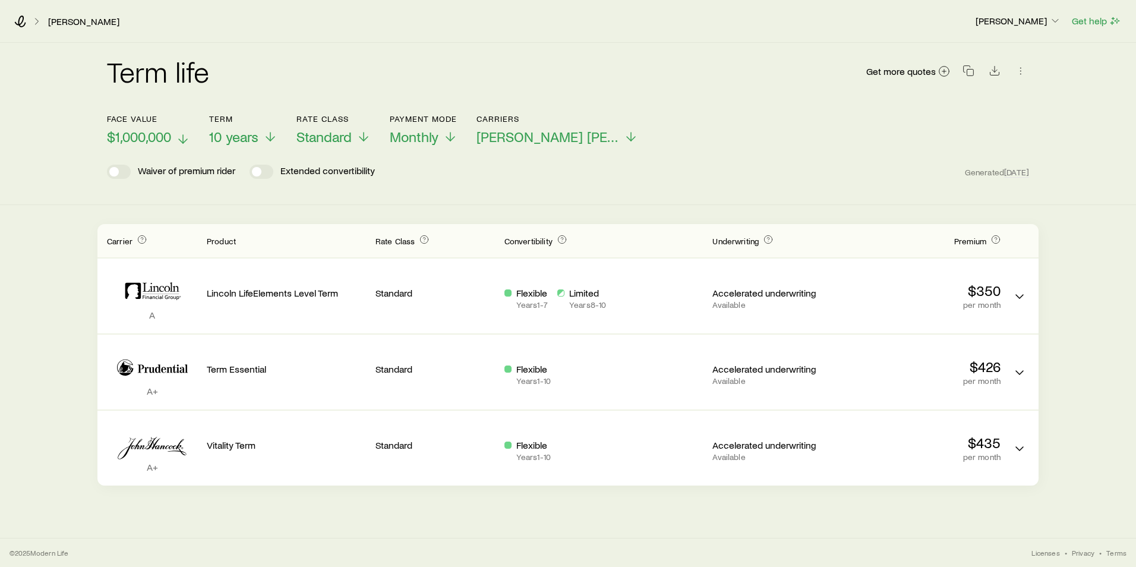
click at [170, 141] on span "$1,000,000" at bounding box center [139, 136] width 64 height 17
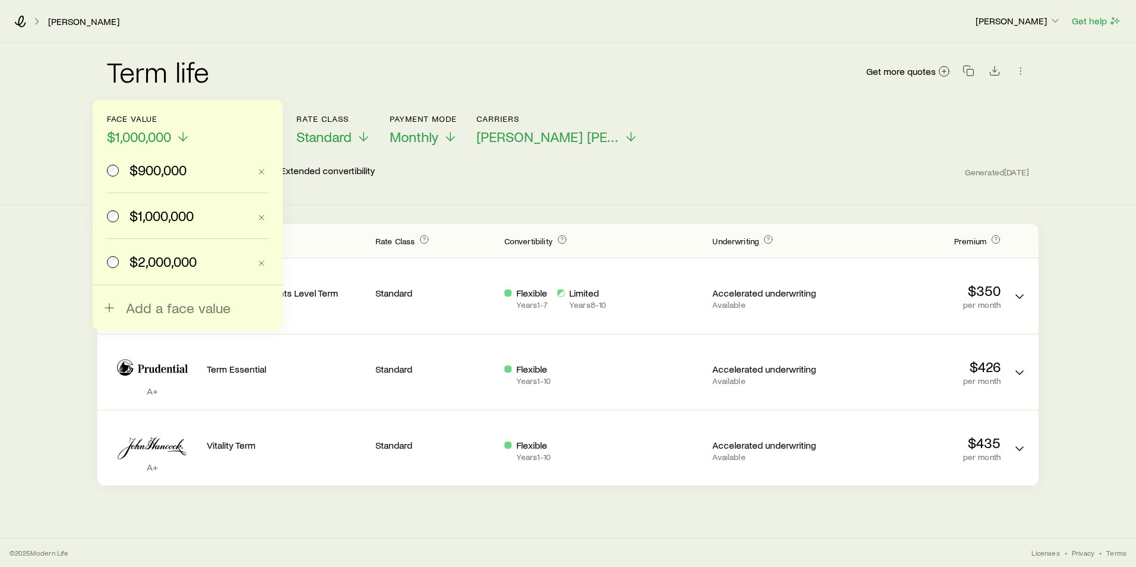
click at [146, 255] on span "$2,000,000" at bounding box center [162, 261] width 67 height 17
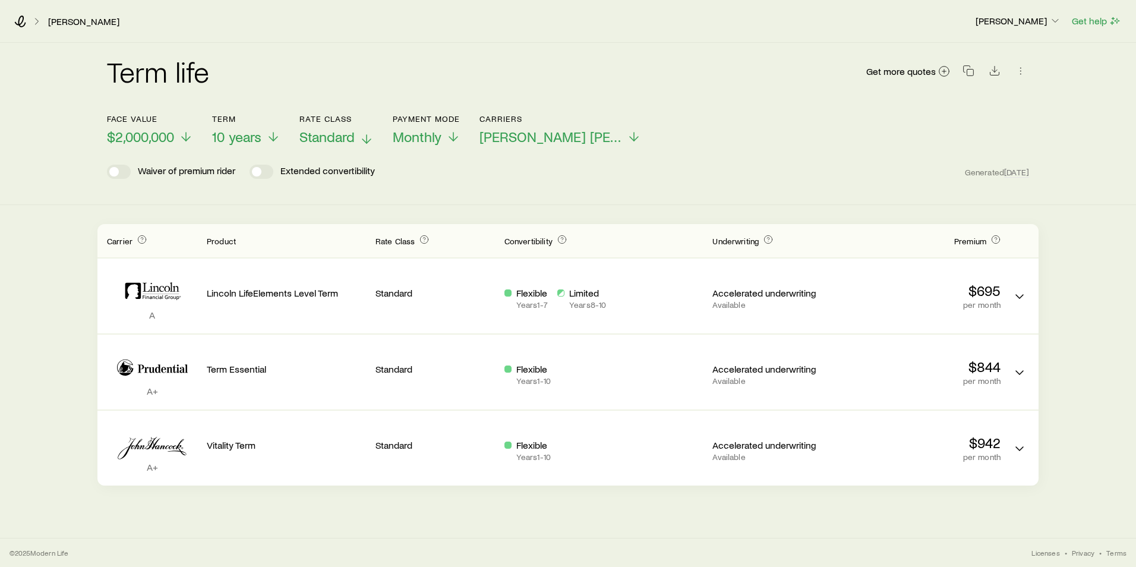
click at [360, 137] on p "Standard" at bounding box center [336, 136] width 74 height 17
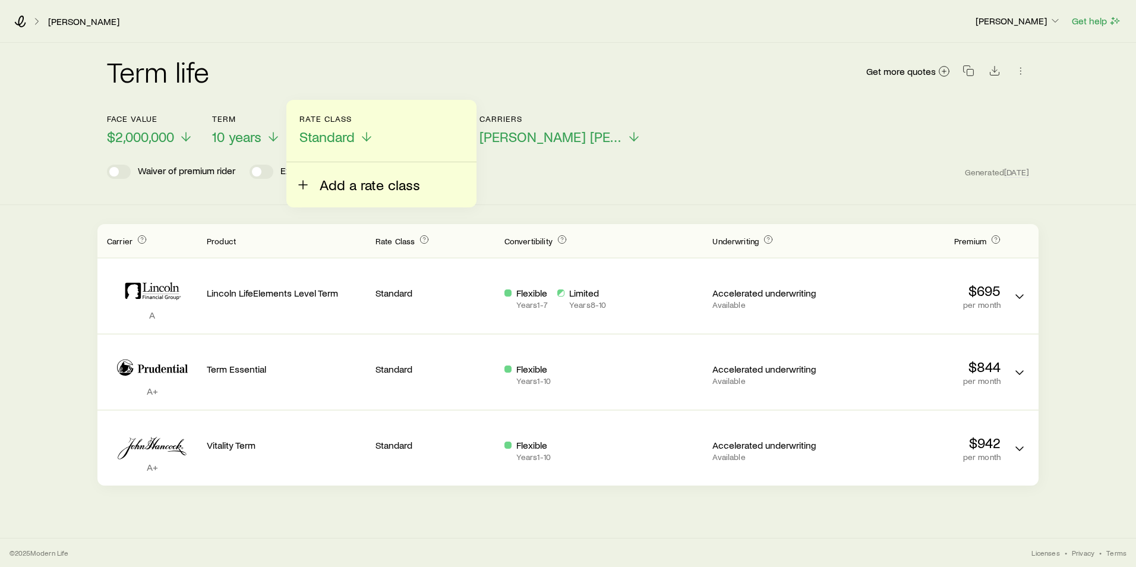
click at [344, 180] on span "Add a rate class" at bounding box center [370, 184] width 100 height 17
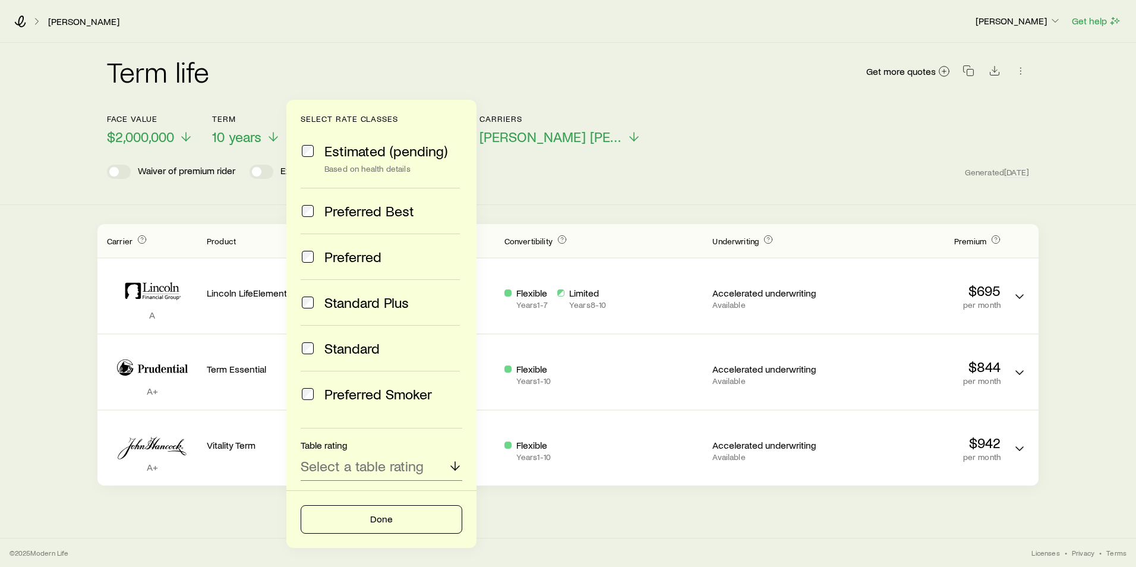
click at [324, 301] on span "Standard Plus" at bounding box center [366, 302] width 84 height 17
click at [383, 512] on button "Done" at bounding box center [382, 519] width 162 height 29
click at [690, 165] on div "Waiver of premium rider Extended convertibility Generated [DATE]" at bounding box center [568, 172] width 922 height 14
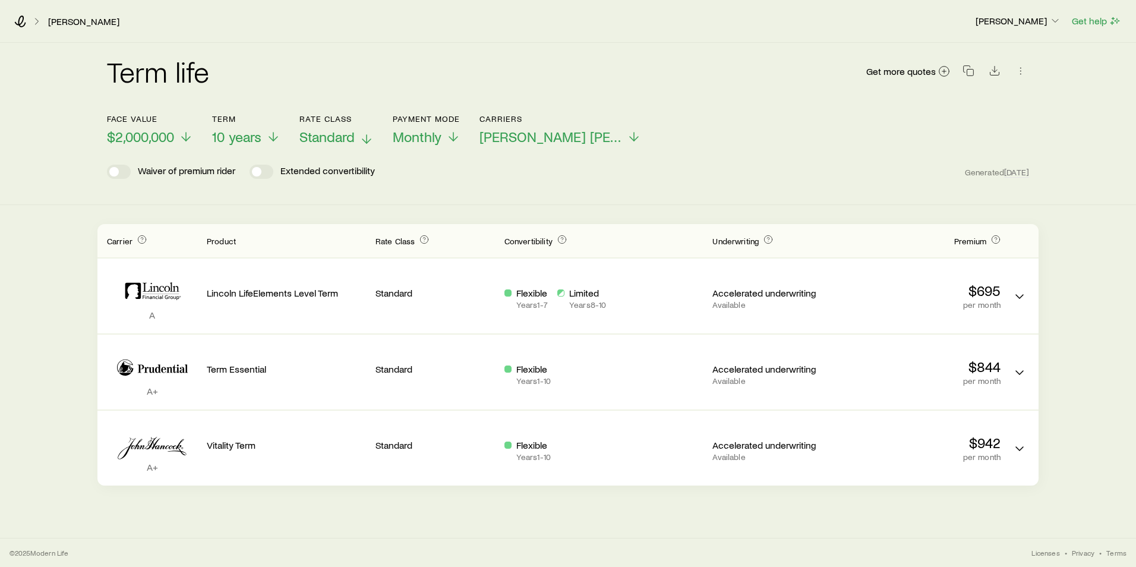
click at [360, 140] on p "Standard" at bounding box center [336, 136] width 74 height 17
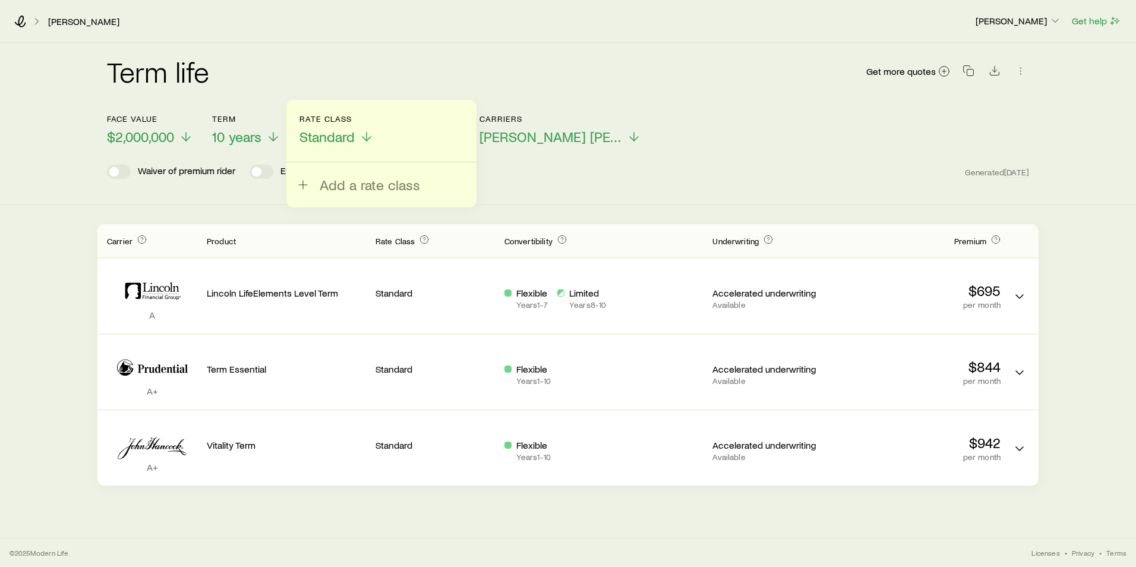
click at [344, 194] on div "Add a rate class" at bounding box center [381, 154] width 190 height 108
click at [355, 180] on span "Add a rate class" at bounding box center [370, 184] width 100 height 17
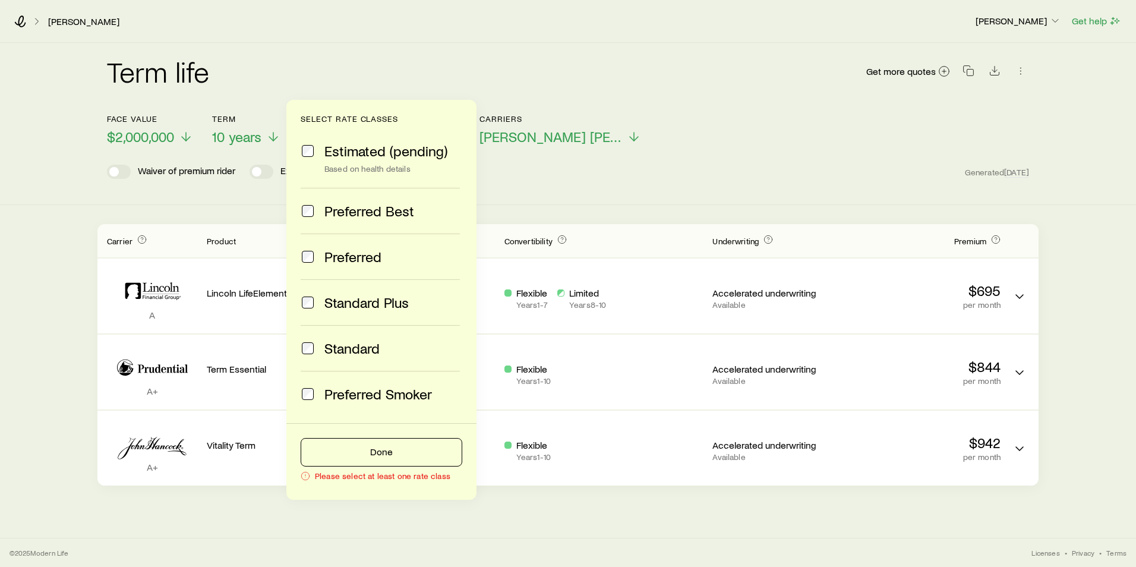
click at [306, 310] on span at bounding box center [308, 302] width 14 height 17
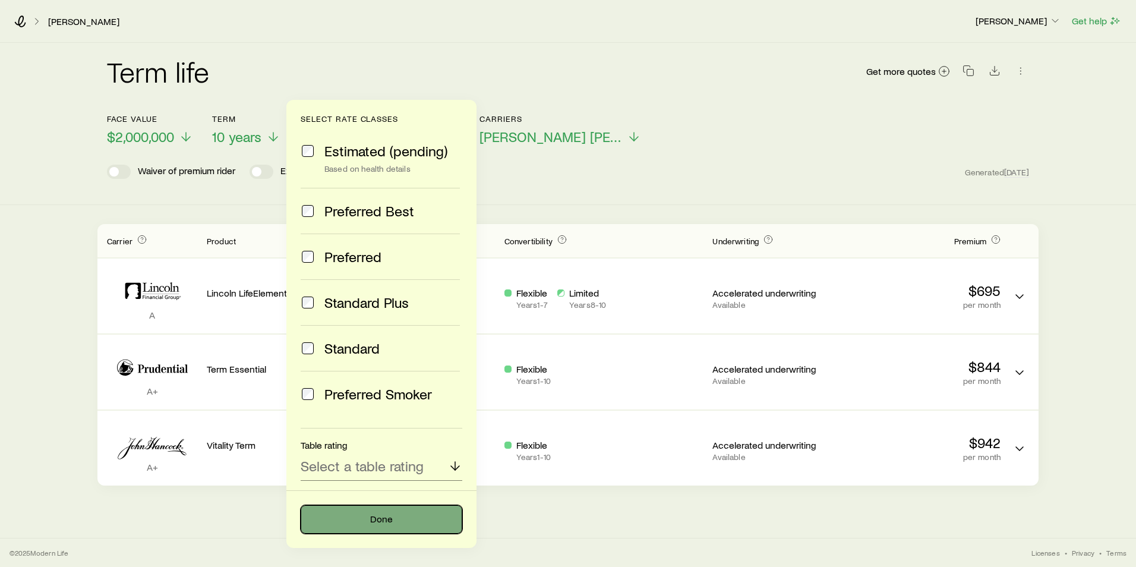
click at [365, 510] on button "Done" at bounding box center [382, 519] width 162 height 29
click at [561, 165] on div "Waiver of premium rider Extended convertibility Generated [DATE]" at bounding box center [568, 172] width 922 height 14
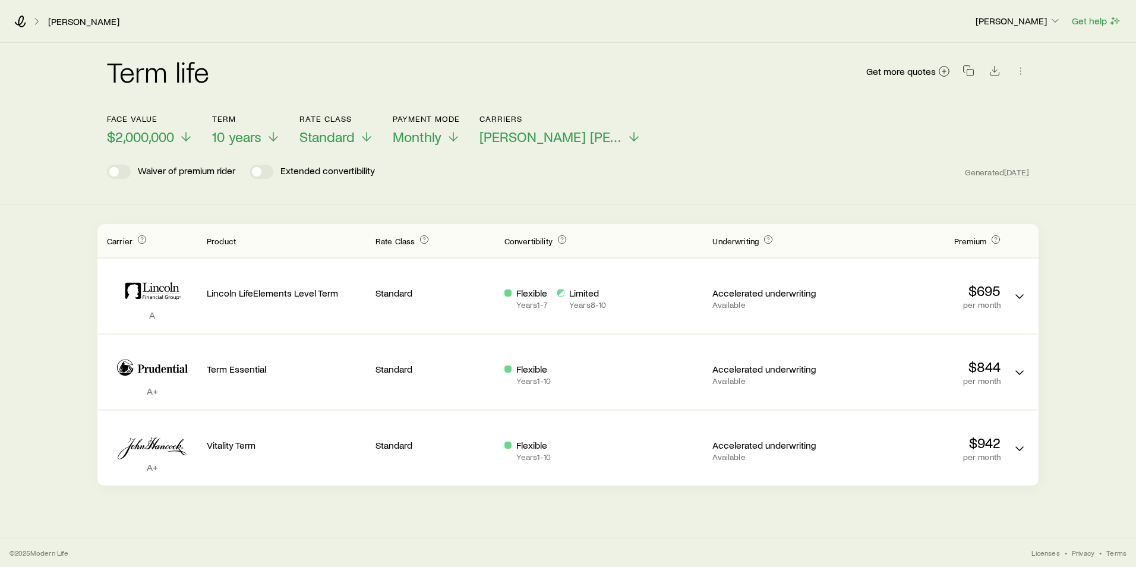
click at [369, 146] on header "Face value $2,000,000 Term 10 years Rate Class Standard Payment Mode Monthly Ca…" at bounding box center [568, 149] width 922 height 71
click at [364, 143] on icon at bounding box center [366, 139] width 14 height 14
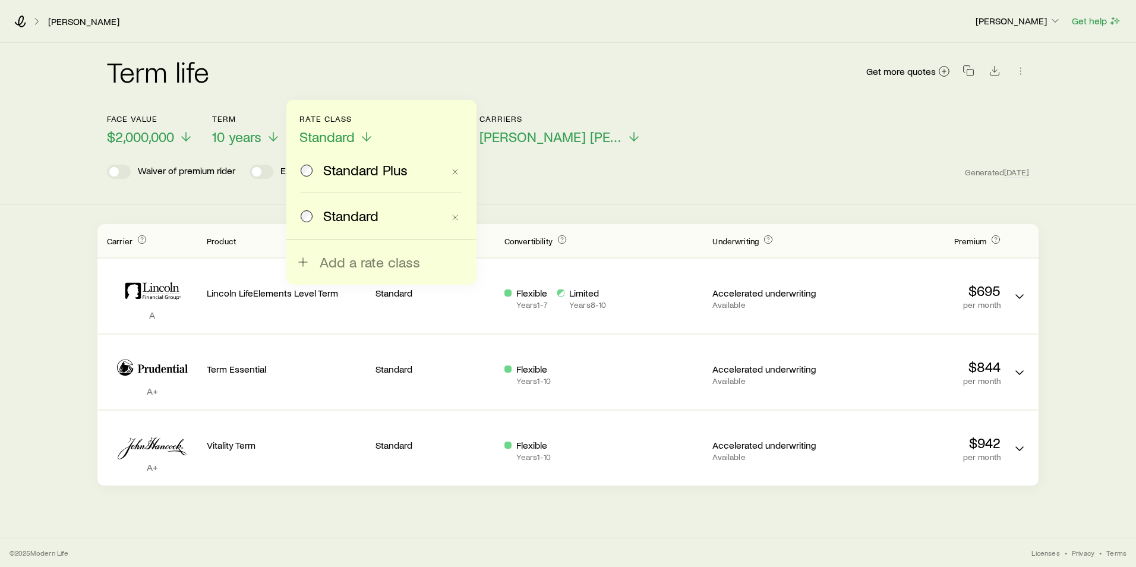
click at [317, 179] on label "Standard Plus" at bounding box center [372, 169] width 143 height 45
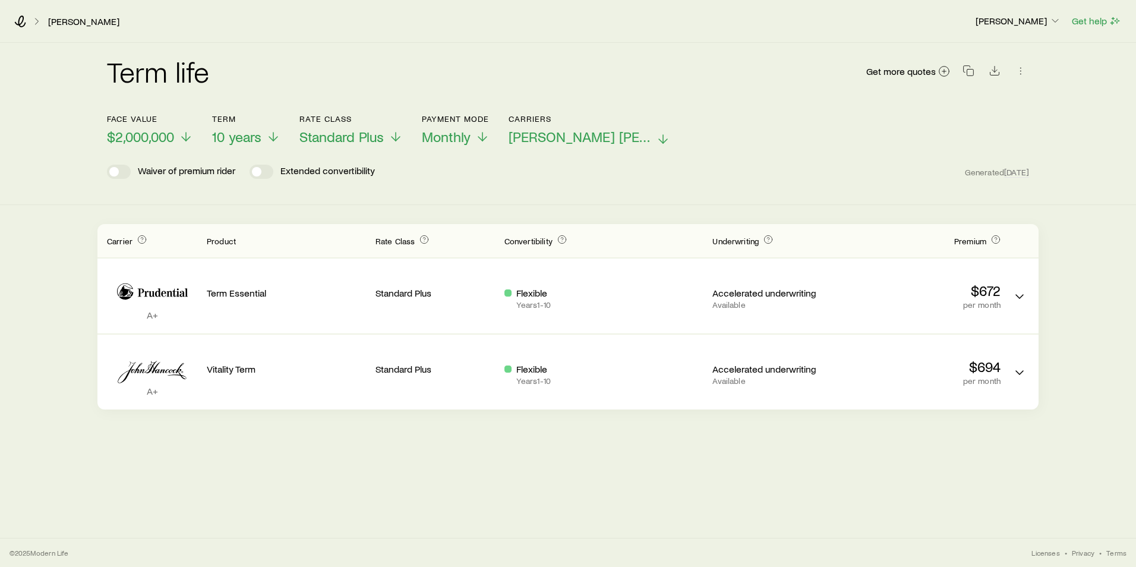
click at [663, 138] on line at bounding box center [663, 139] width 0 height 8
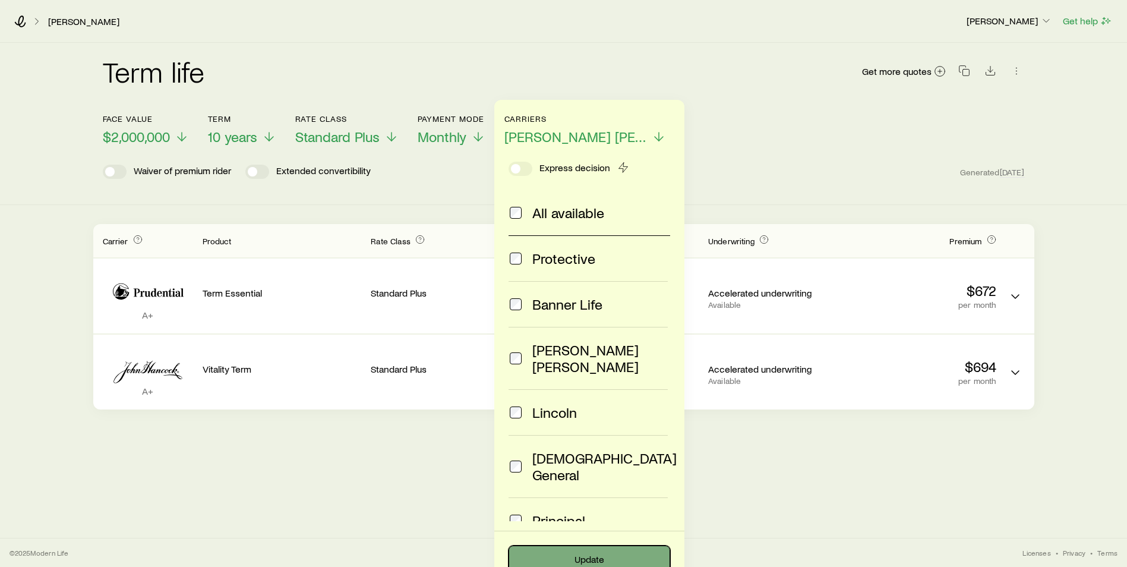
click at [587, 552] on button "Update" at bounding box center [589, 559] width 162 height 29
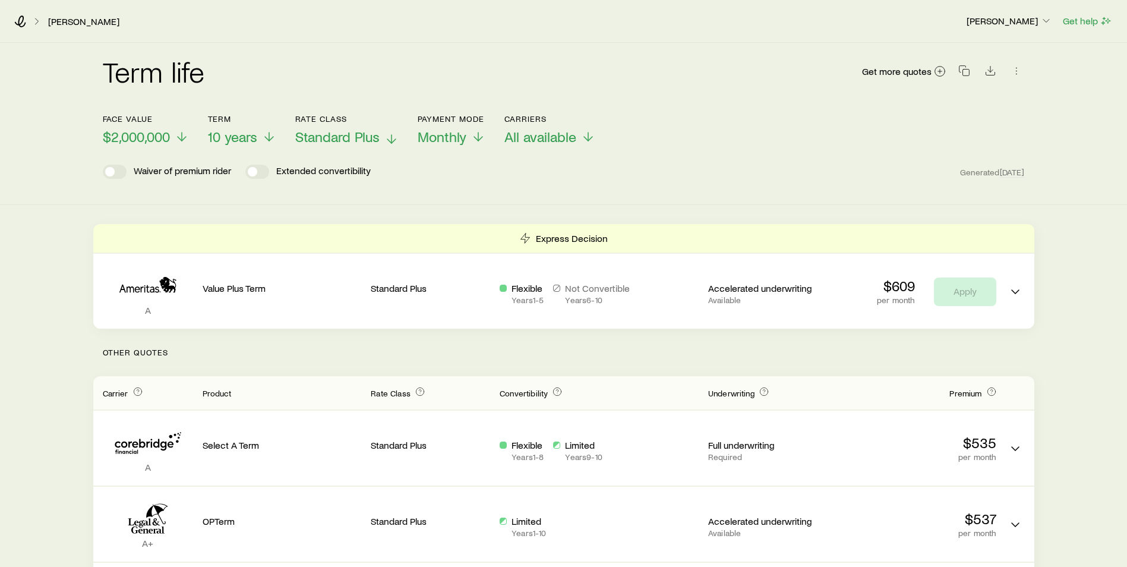
click at [385, 144] on icon at bounding box center [391, 139] width 14 height 14
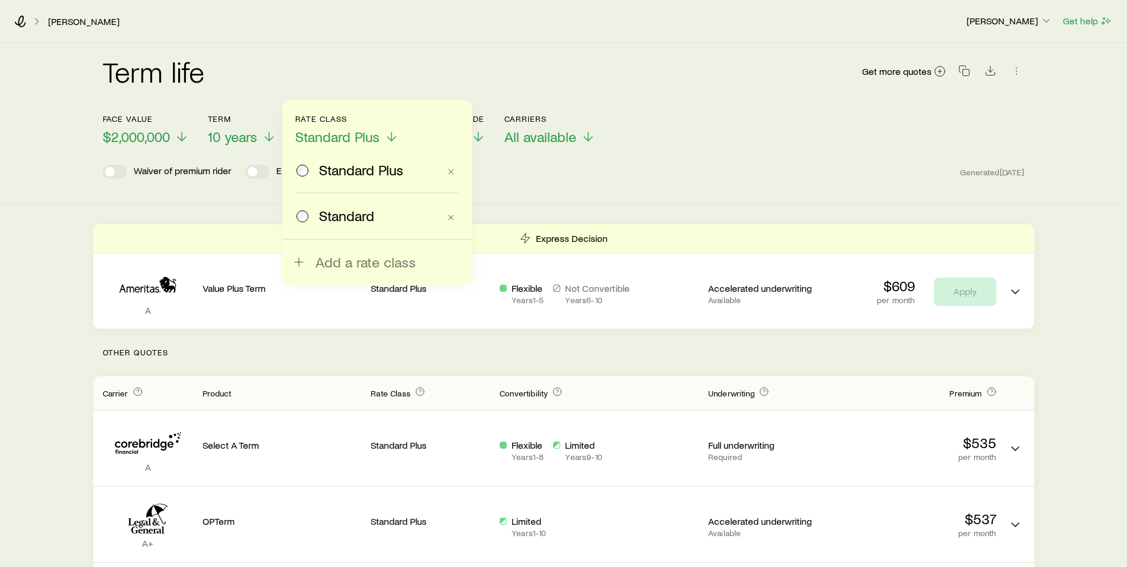
click at [369, 221] on span "Standard" at bounding box center [346, 215] width 55 height 17
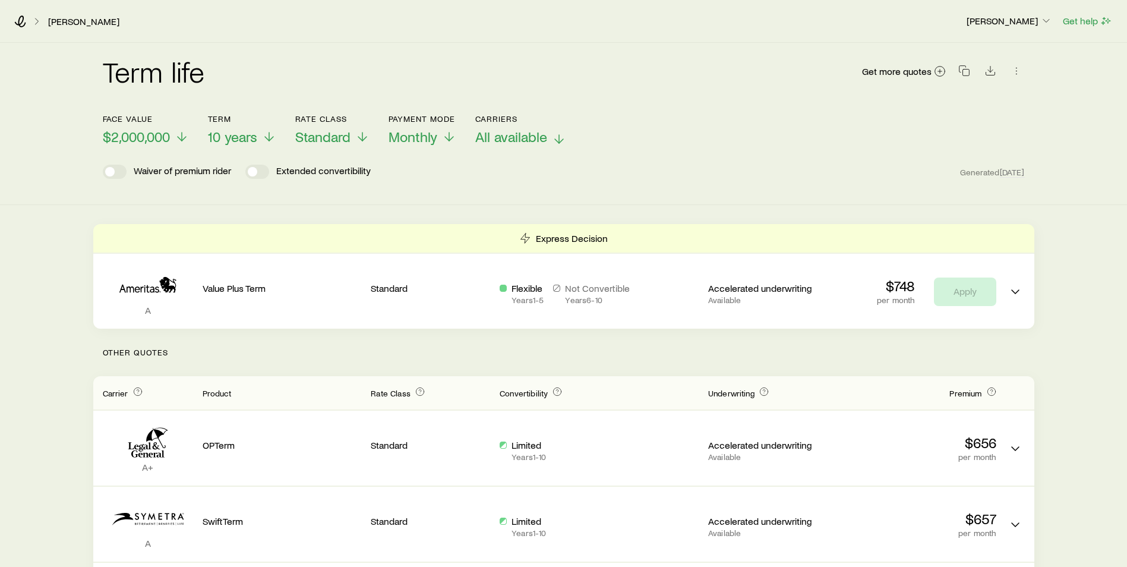
click at [554, 134] on icon at bounding box center [559, 139] width 14 height 14
click at [86, 26] on link "[PERSON_NAME]" at bounding box center [84, 21] width 72 height 11
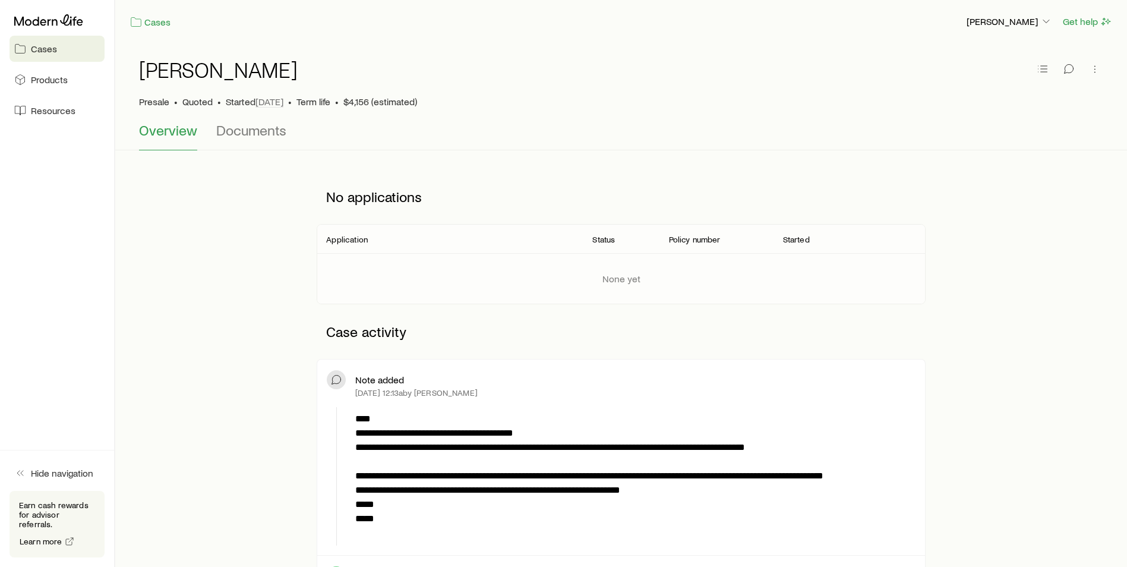
click at [157, 30] on div "Cases [PERSON_NAME] Get help" at bounding box center [621, 21] width 1012 height 43
click at [159, 24] on link "Cases" at bounding box center [150, 22] width 42 height 14
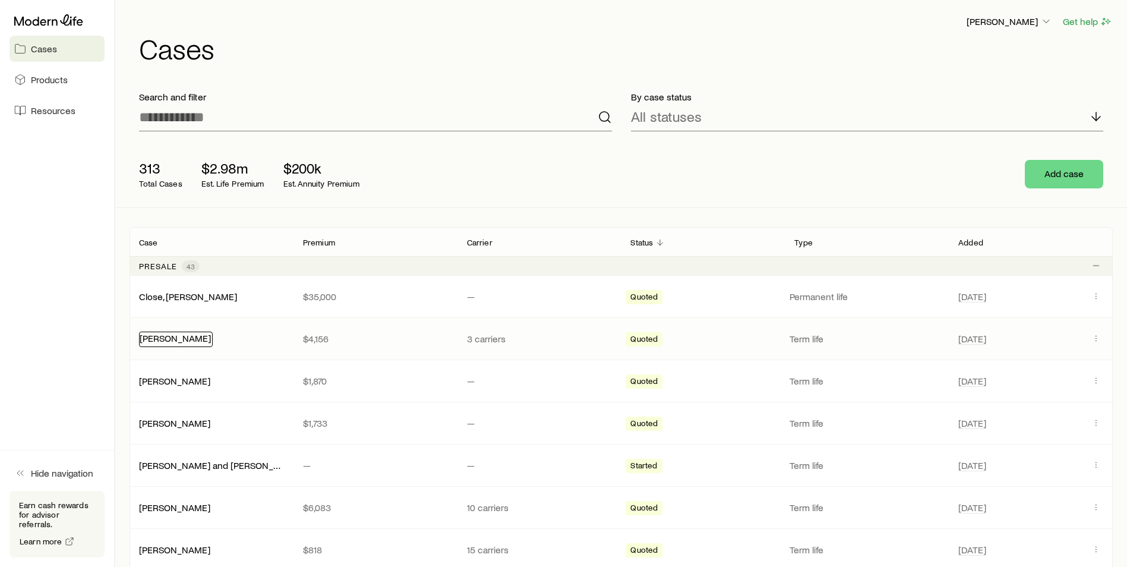
click at [185, 334] on link "[PERSON_NAME]" at bounding box center [175, 337] width 71 height 11
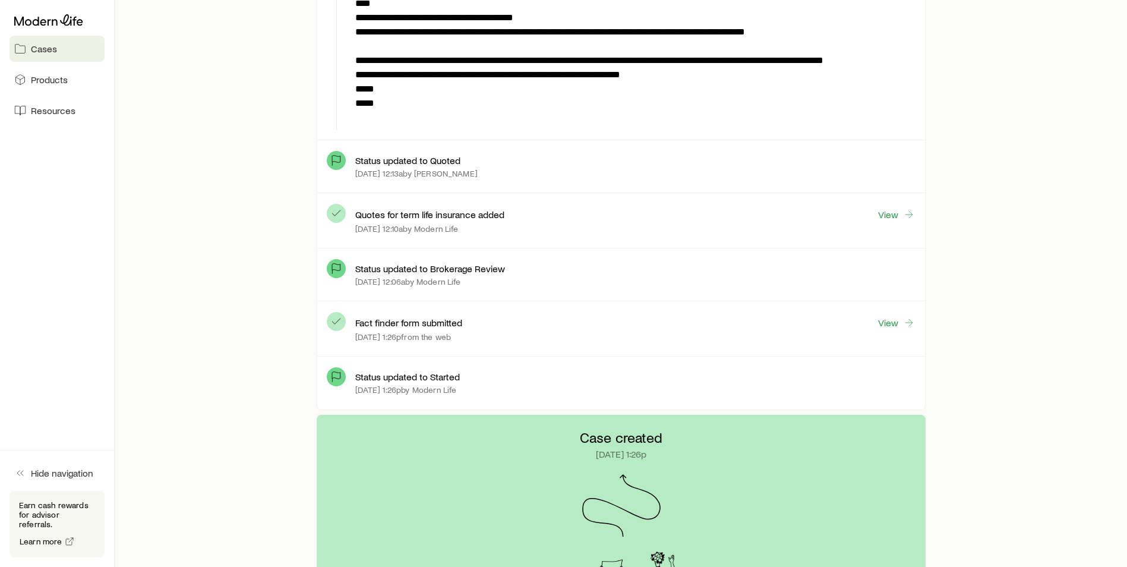
scroll to position [416, 0]
click at [891, 222] on div "Quotes for term life insurance added View [DATE] 12:10a by Modern Life" at bounding box center [635, 220] width 560 height 36
click at [893, 210] on link "View" at bounding box center [896, 214] width 38 height 14
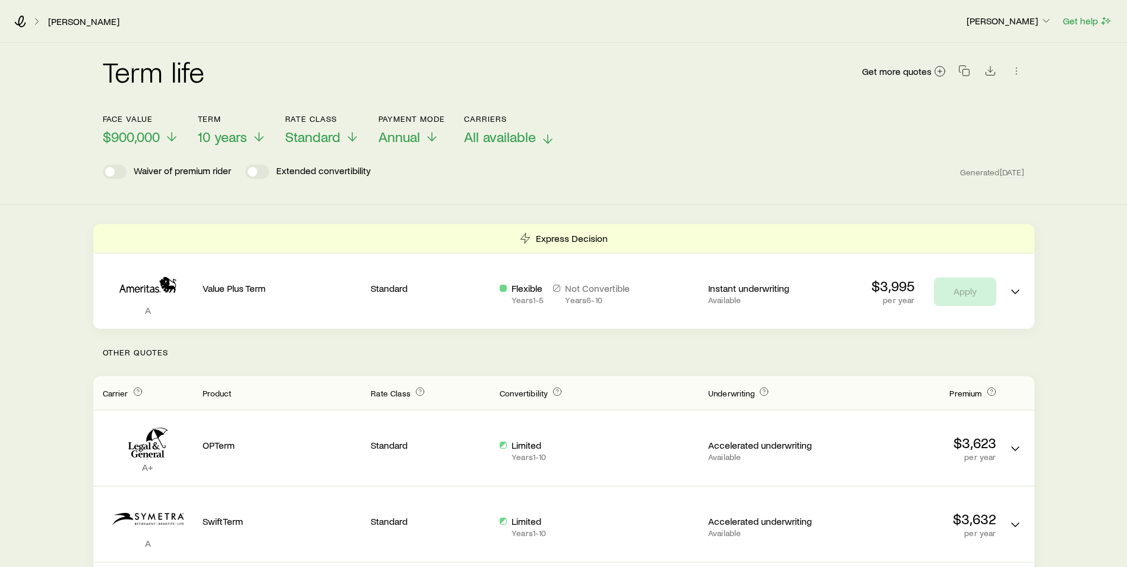
click at [534, 134] on span "All available" at bounding box center [500, 136] width 72 height 17
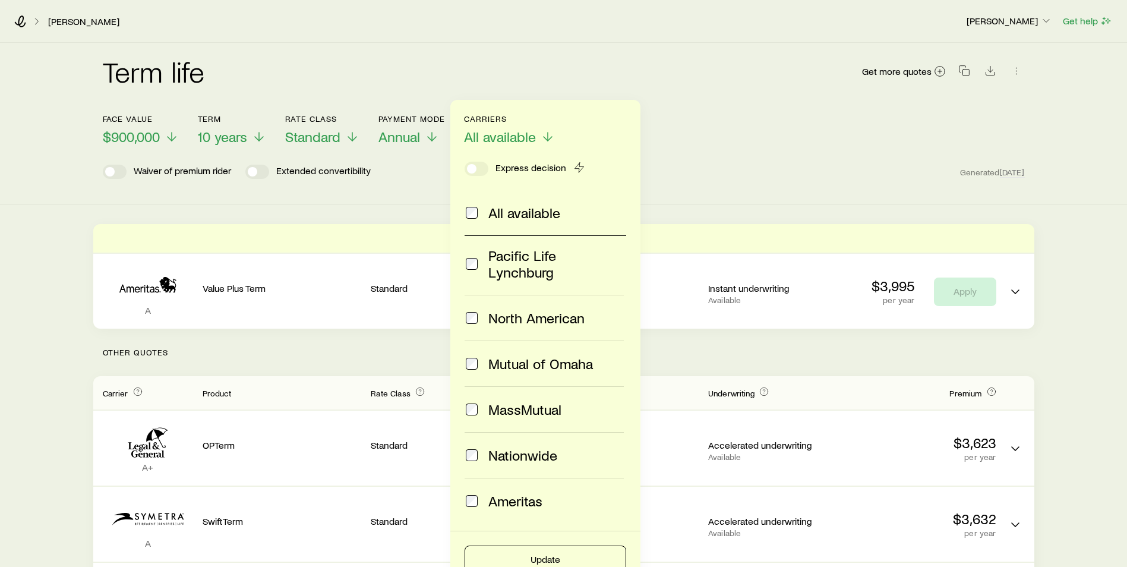
scroll to position [422, 0]
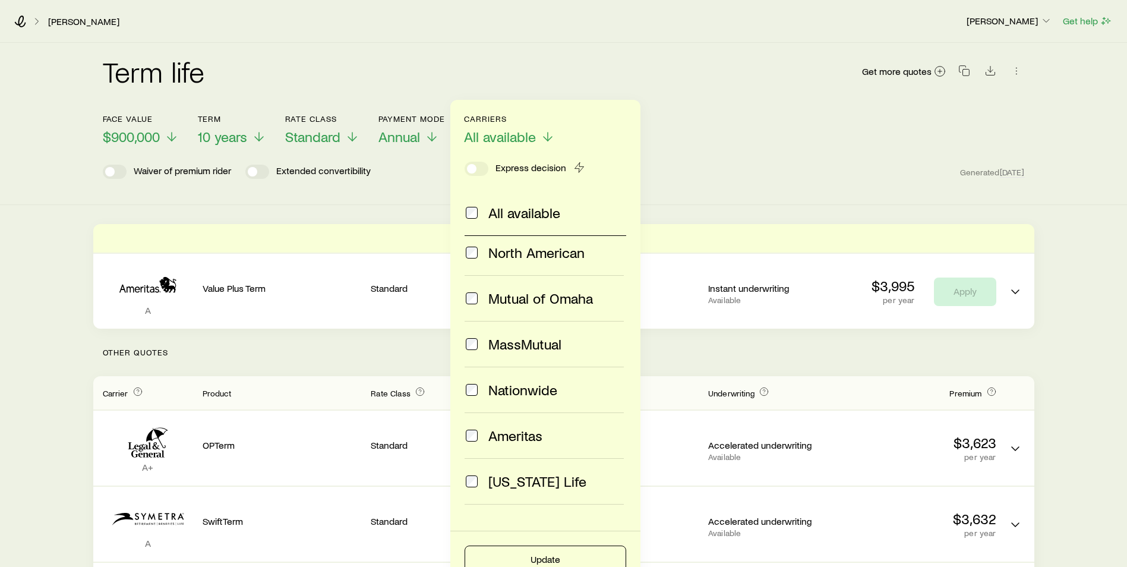
click at [521, 545] on div "Update" at bounding box center [545, 552] width 162 height 43
click at [519, 557] on button "Update" at bounding box center [545, 559] width 162 height 29
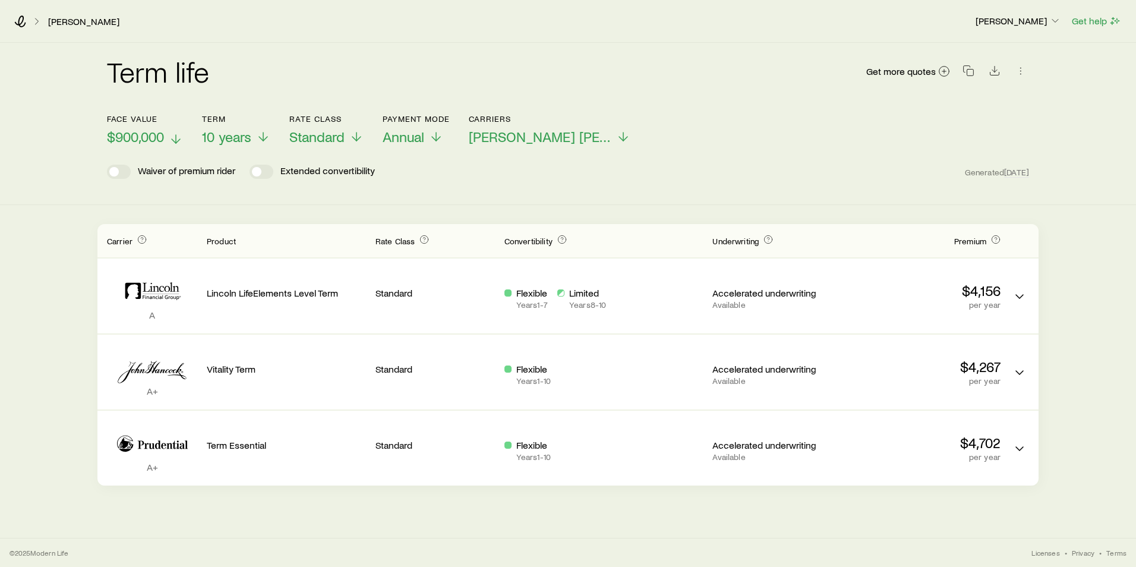
click at [175, 137] on icon at bounding box center [176, 139] width 14 height 14
click at [449, 140] on icon at bounding box center [446, 139] width 14 height 14
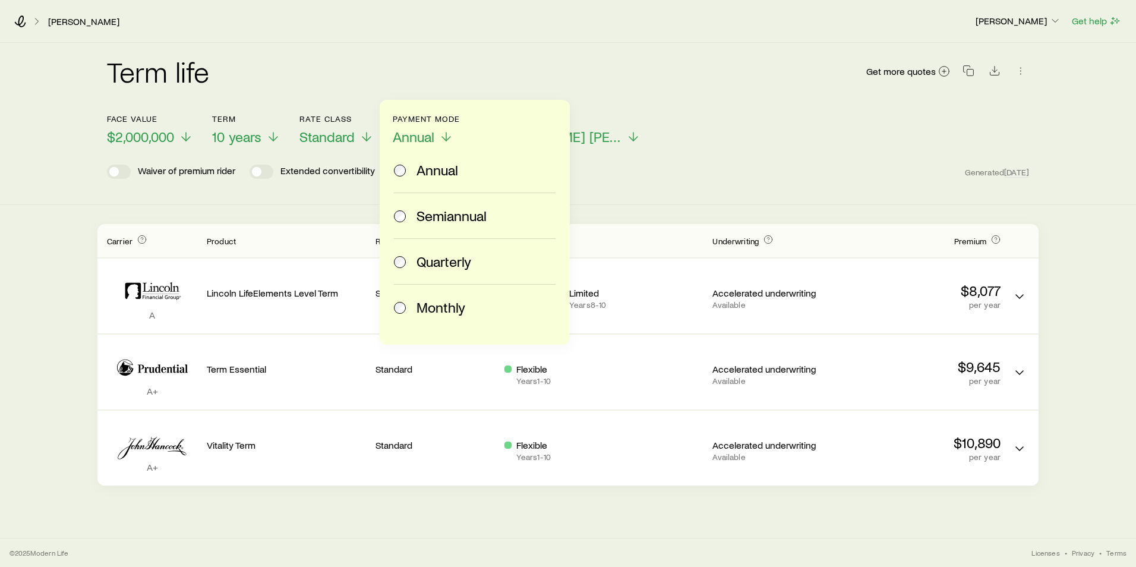
click at [416, 312] on span "Monthly" at bounding box center [440, 307] width 49 height 17
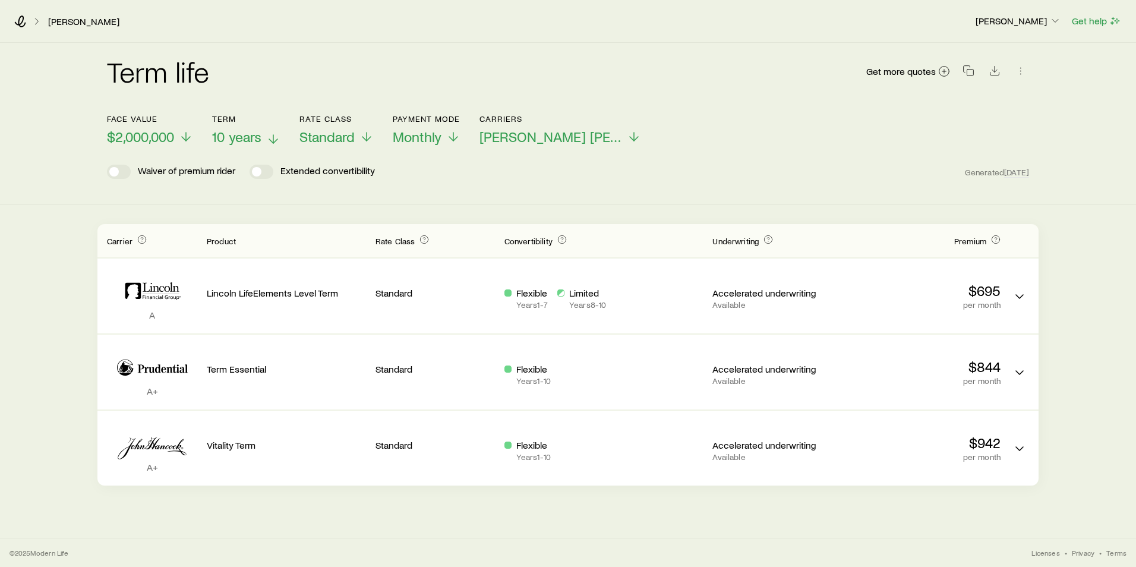
click at [271, 141] on icon at bounding box center [273, 139] width 14 height 14
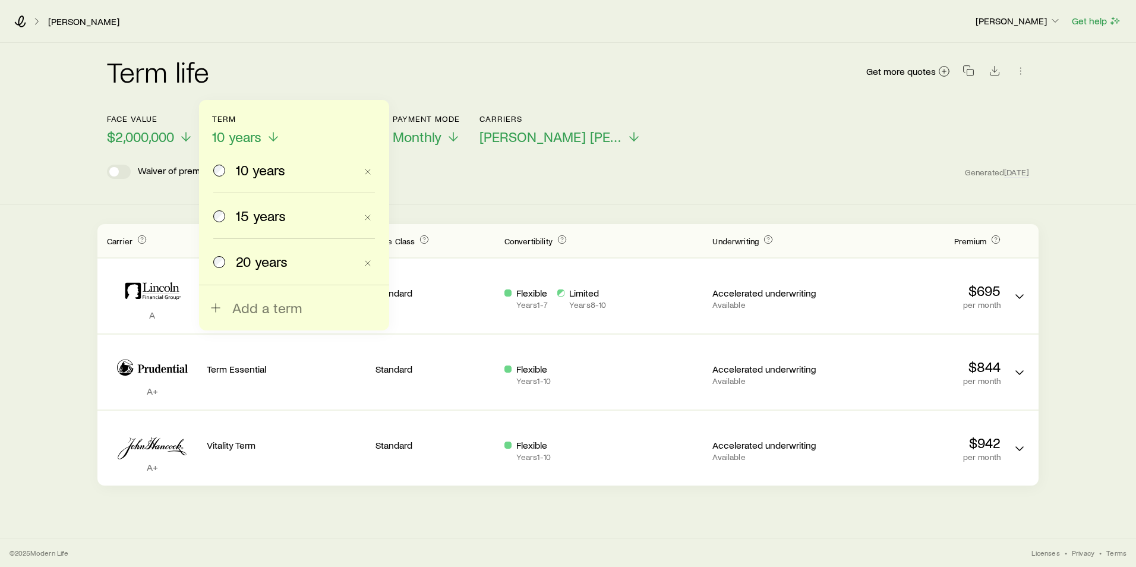
click at [268, 226] on label "15 years" at bounding box center [284, 215] width 143 height 45
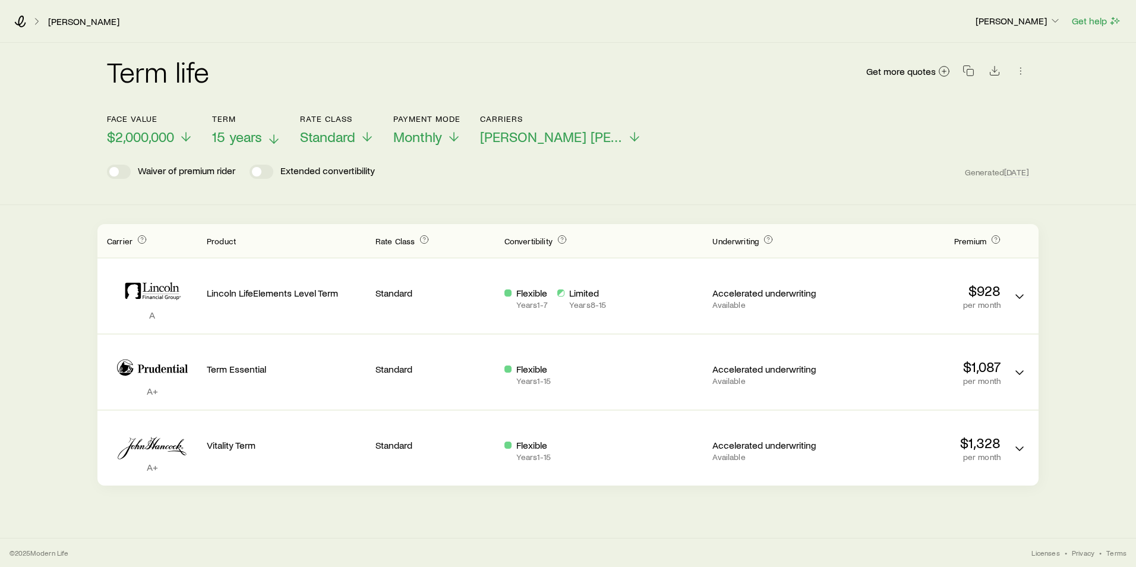
click at [260, 141] on span "15 years" at bounding box center [237, 136] width 50 height 17
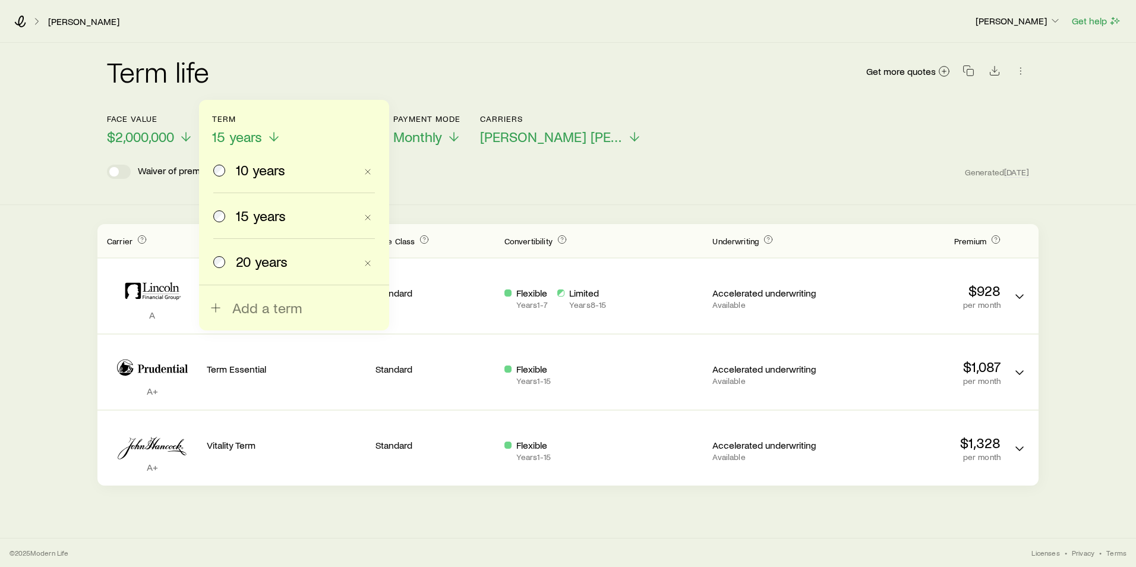
click at [249, 175] on span "10 years" at bounding box center [260, 170] width 49 height 17
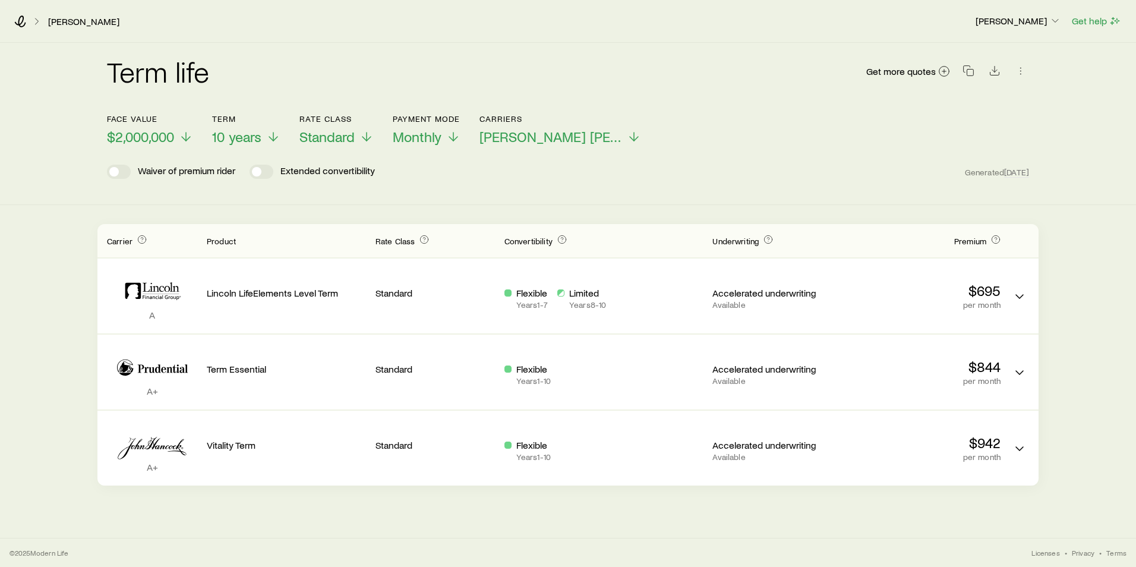
click at [47, 173] on div "Term life Get more quotes Face value $2,000,000 Term 10 years Rate Class Standa…" at bounding box center [568, 124] width 1136 height 162
click at [17, 26] on icon at bounding box center [20, 21] width 12 height 12
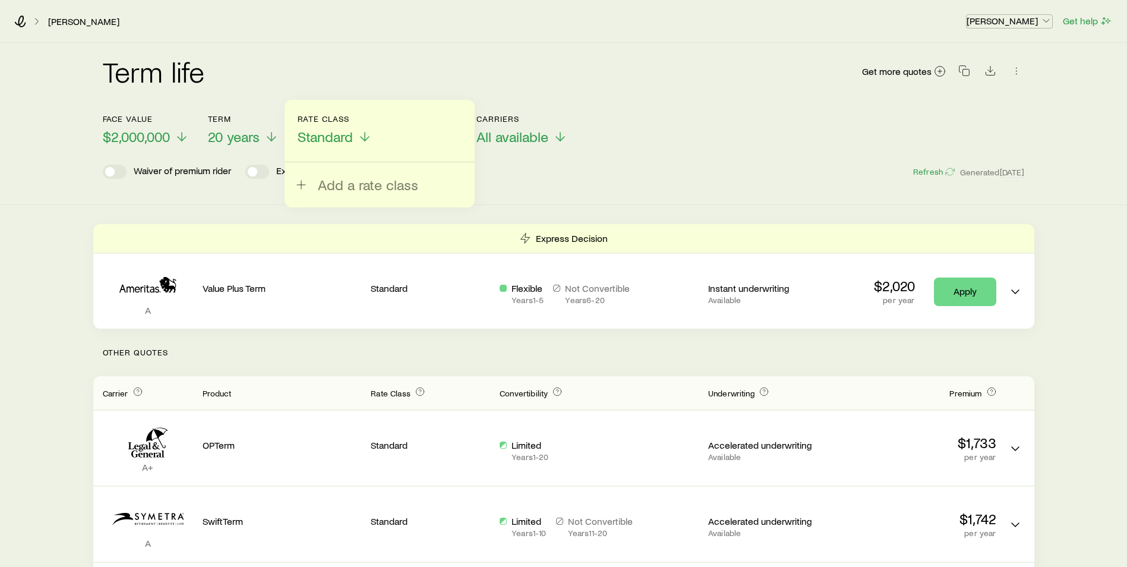
click at [1025, 20] on p "[PERSON_NAME]" at bounding box center [1009, 21] width 86 height 12
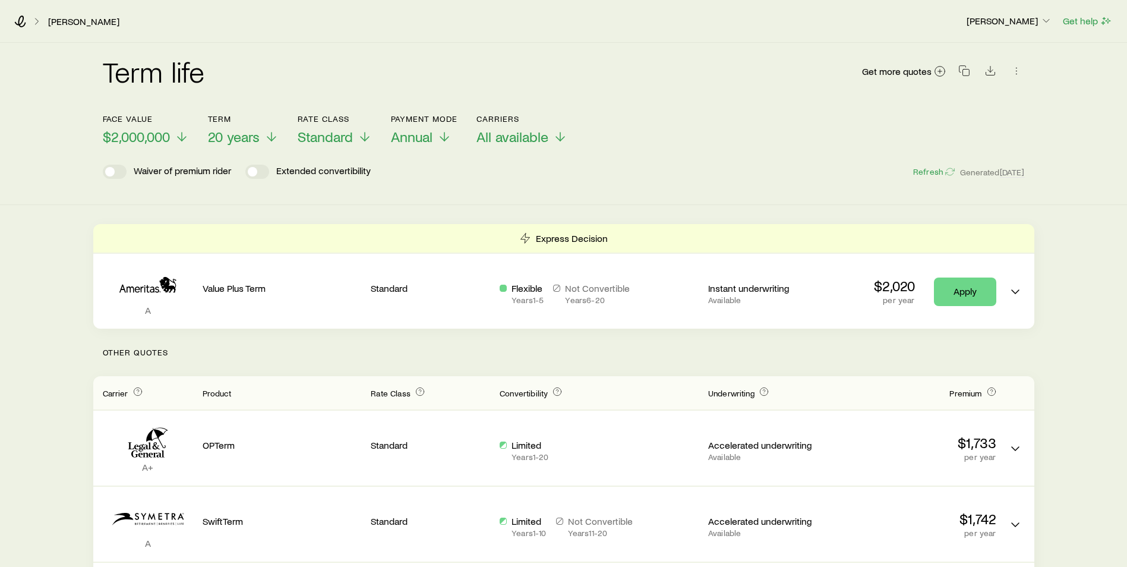
click at [626, 129] on div "Face value $2,000,000 Term 20 years Rate Class Standard Payment Mode Annual Car…" at bounding box center [564, 123] width 922 height 46
click at [75, 53] on div "Term life Get more quotes Face value $2,000,000 Term 20 years Rate Class Standa…" at bounding box center [563, 124] width 1127 height 162
click at [19, 21] on icon at bounding box center [20, 21] width 11 height 12
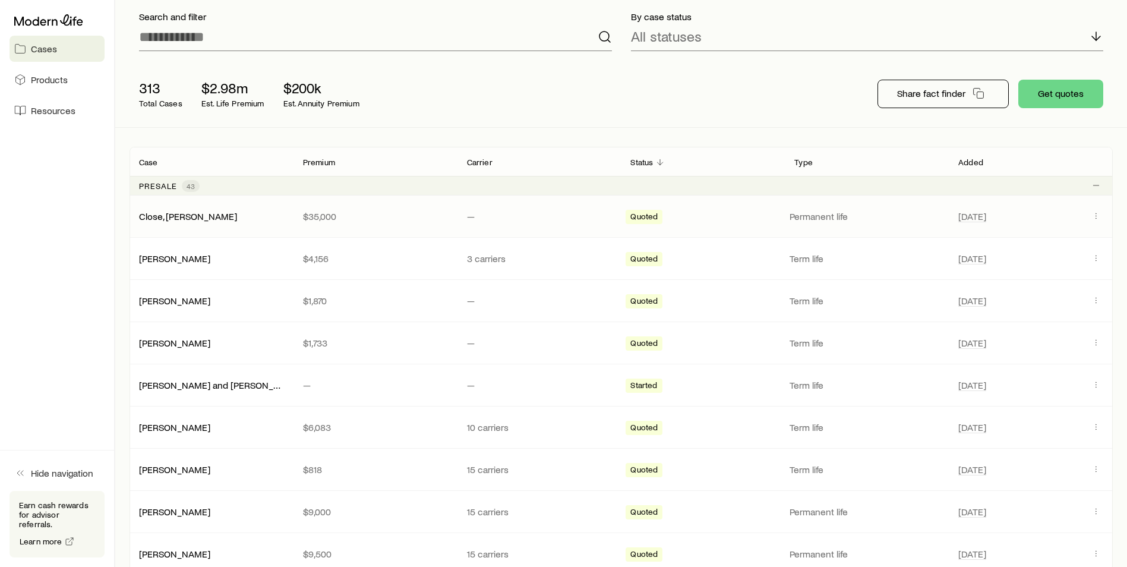
scroll to position [59, 0]
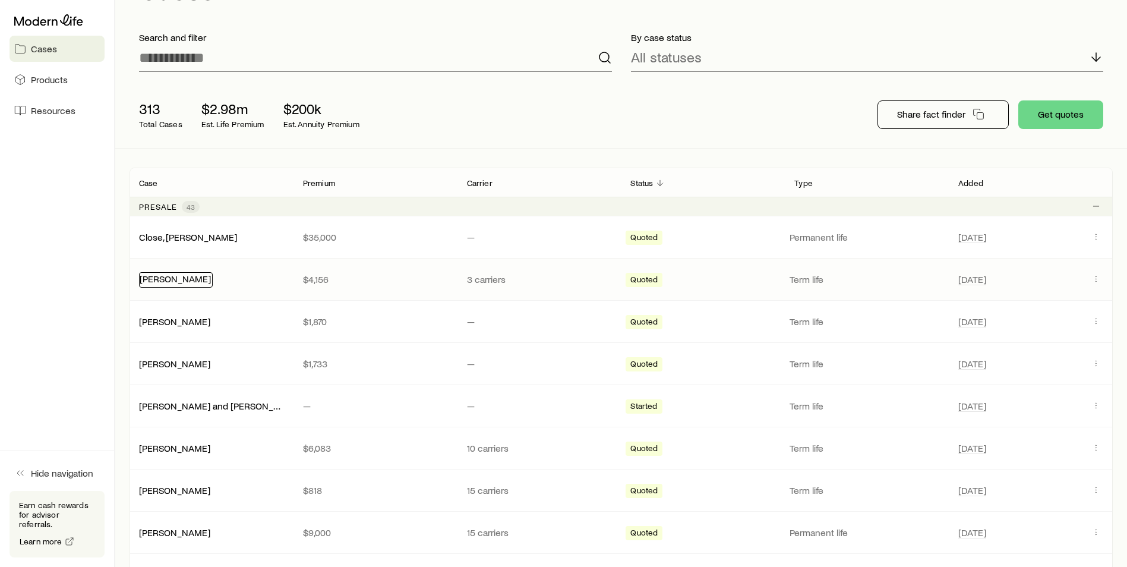
click at [159, 284] on div "[PERSON_NAME]" at bounding box center [176, 279] width 74 height 15
click at [165, 277] on link "[PERSON_NAME]" at bounding box center [175, 278] width 71 height 11
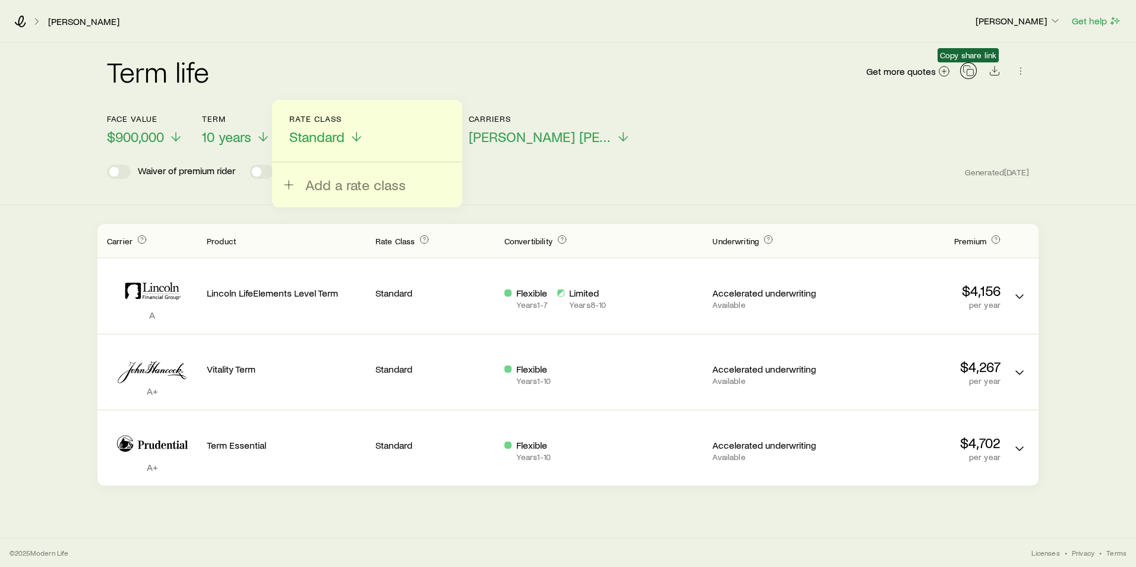
click at [974, 74] on button "button" at bounding box center [968, 70] width 17 height 17
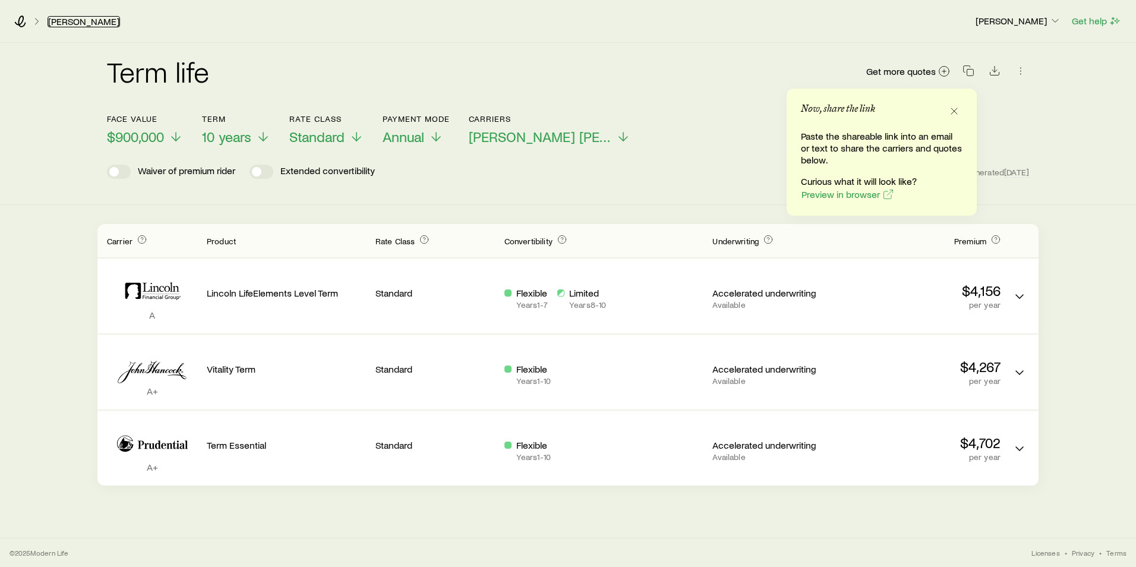
click at [67, 18] on link "[PERSON_NAME]" at bounding box center [84, 21] width 72 height 11
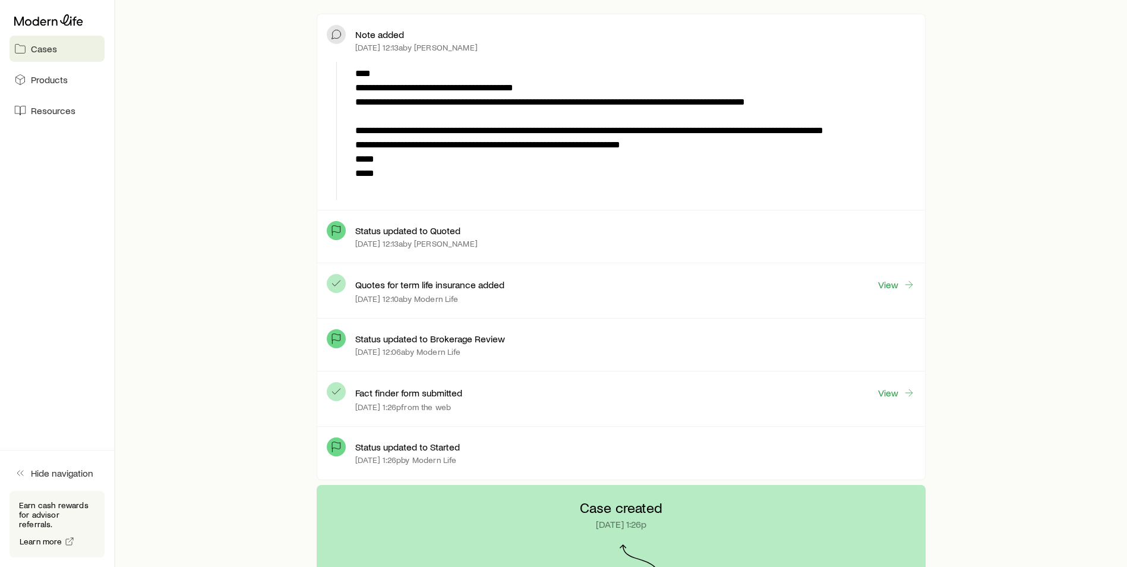
scroll to position [475, 0]
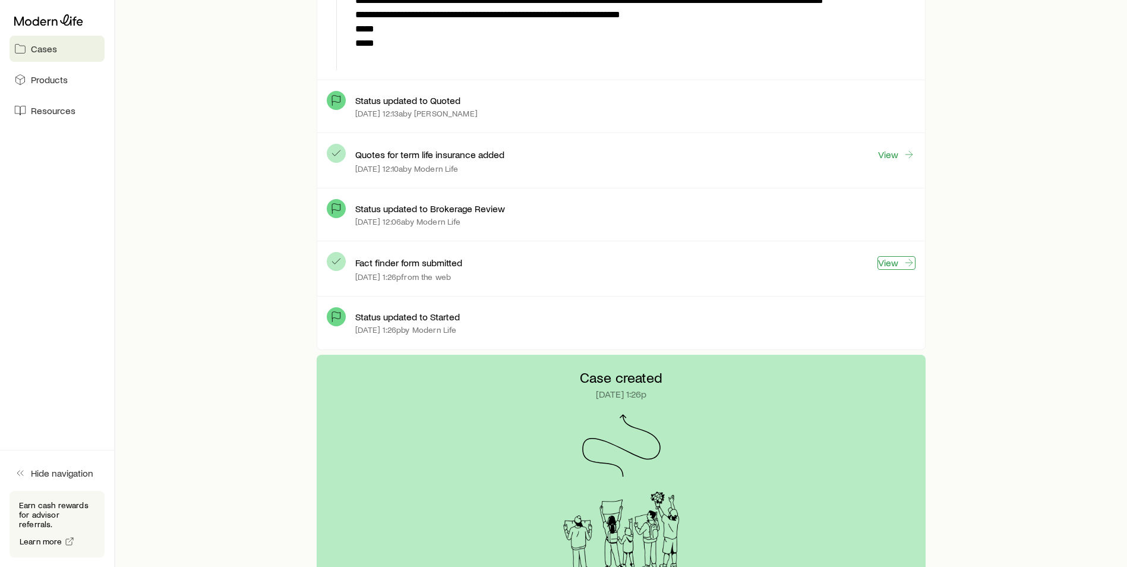
click at [891, 261] on link "View" at bounding box center [896, 263] width 38 height 14
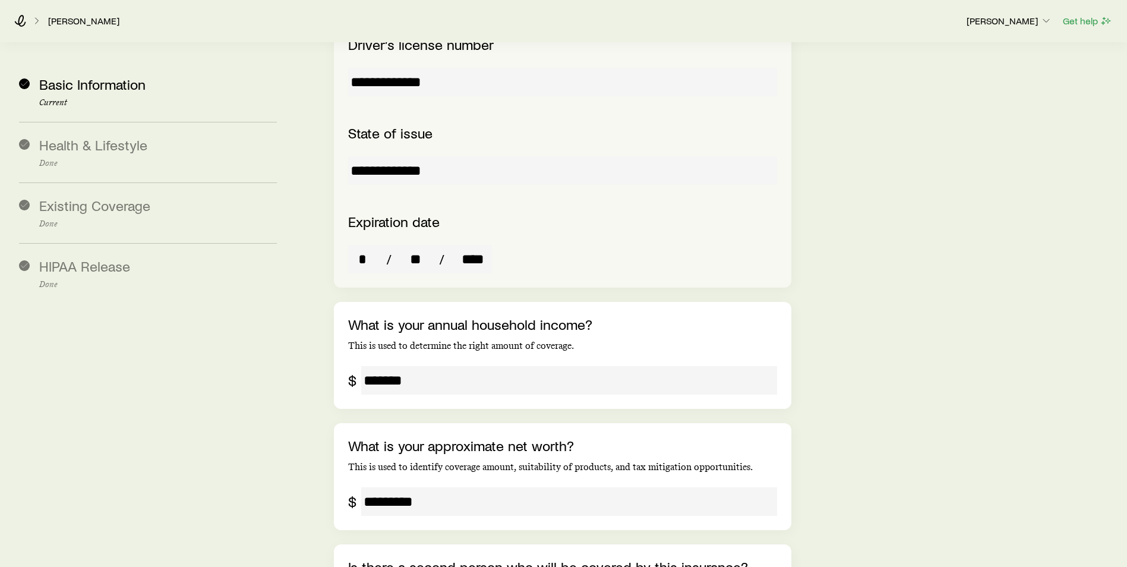
scroll to position [1986, 0]
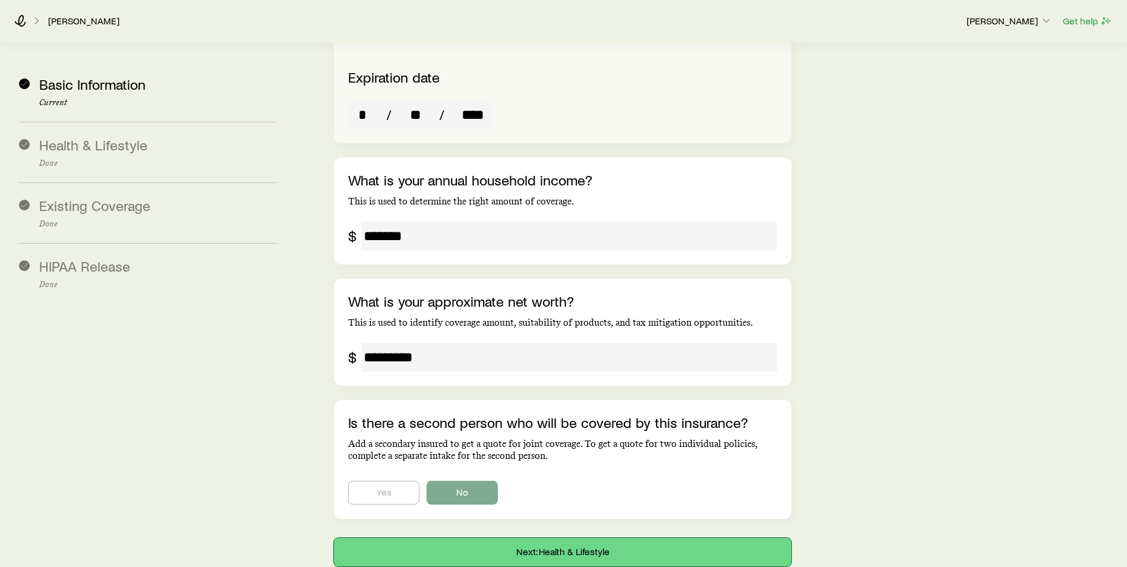
click at [593, 538] on button "Next: Health & Lifestyle" at bounding box center [562, 552] width 457 height 29
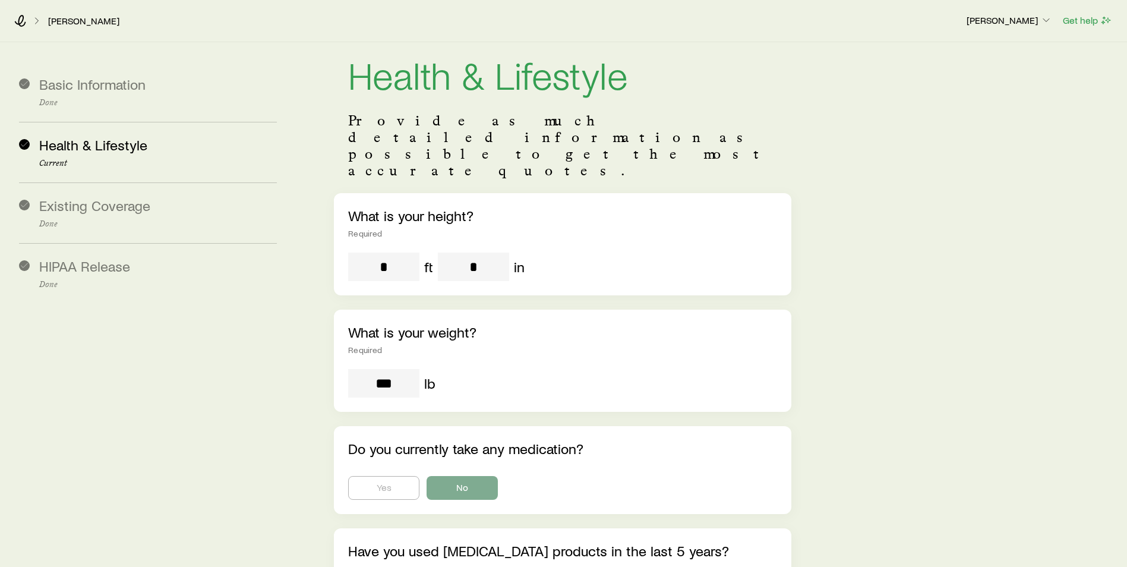
scroll to position [0, 0]
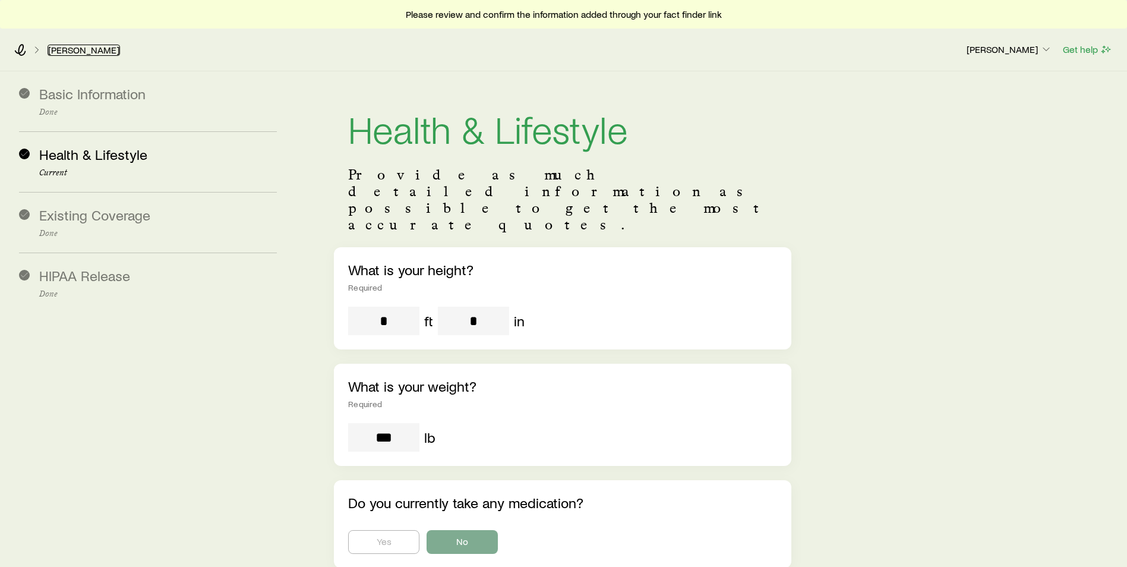
click at [92, 54] on link "[PERSON_NAME]" at bounding box center [84, 50] width 72 height 11
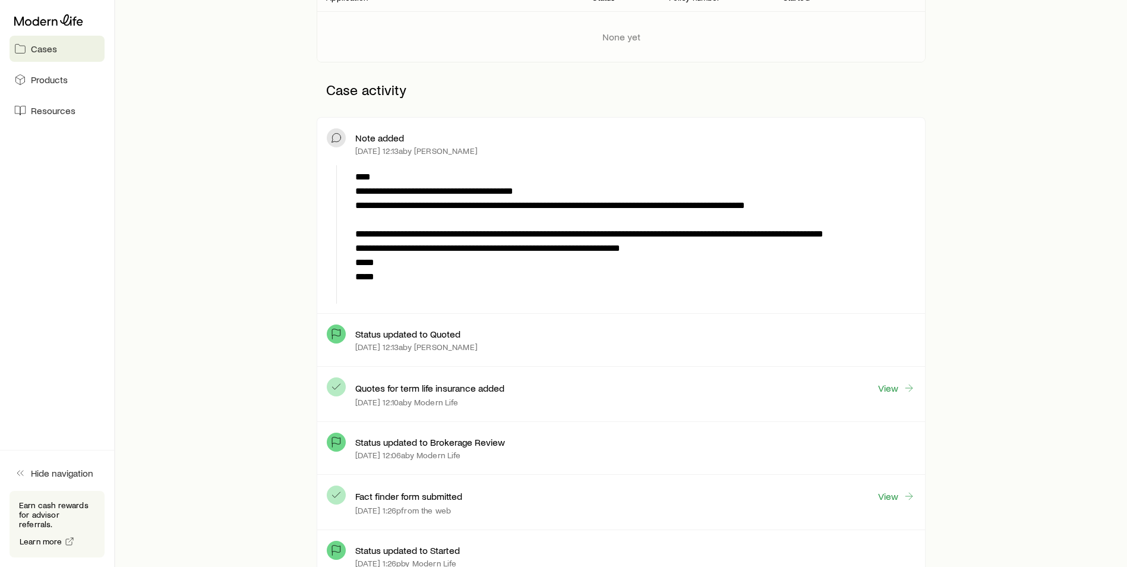
scroll to position [475, 0]
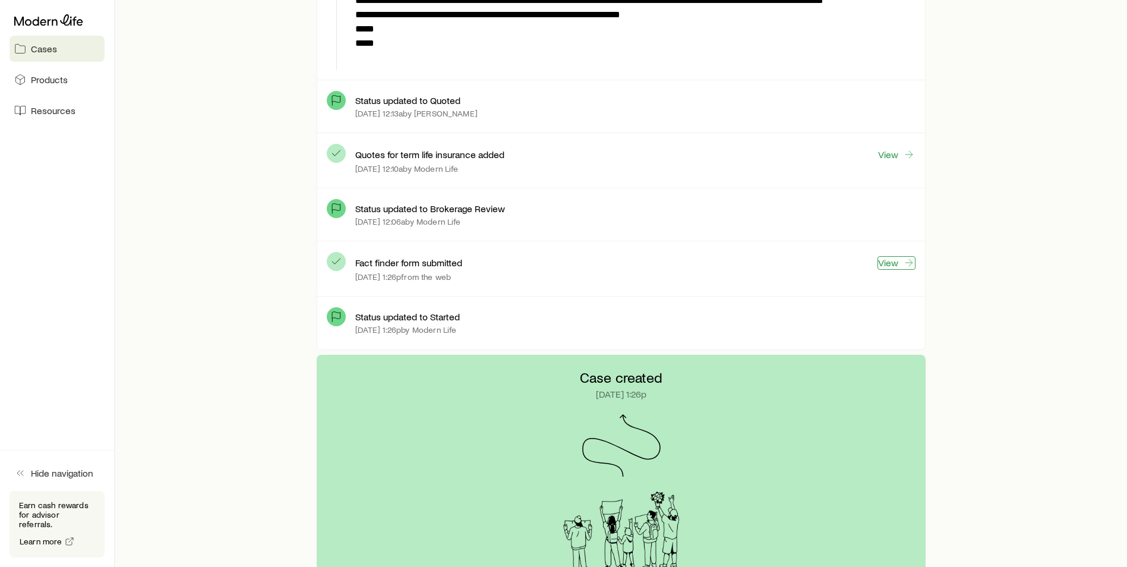
click at [895, 260] on link "View" at bounding box center [896, 263] width 38 height 14
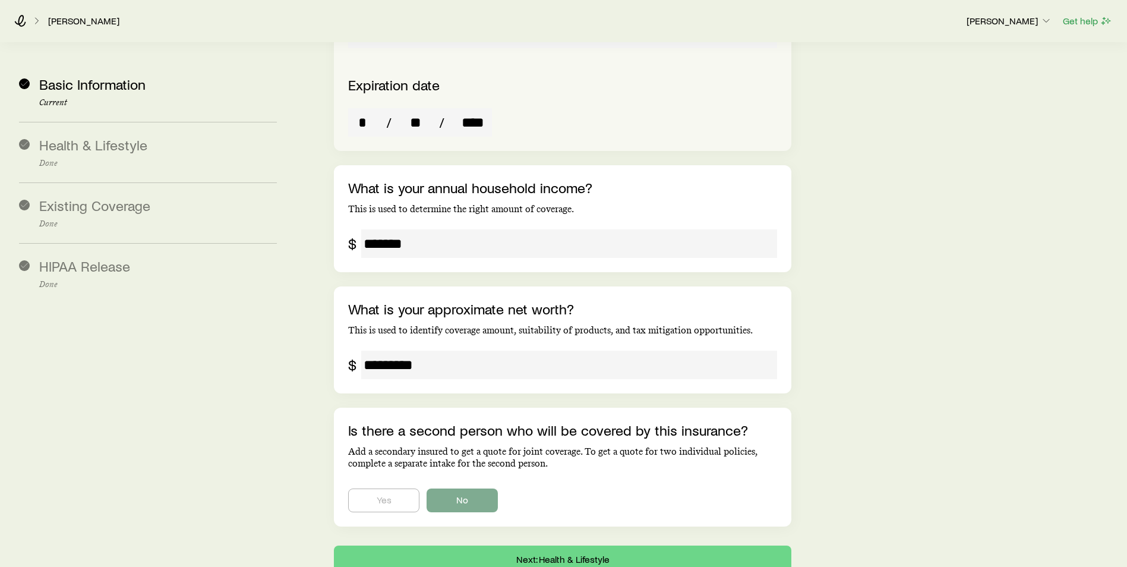
scroll to position [1986, 0]
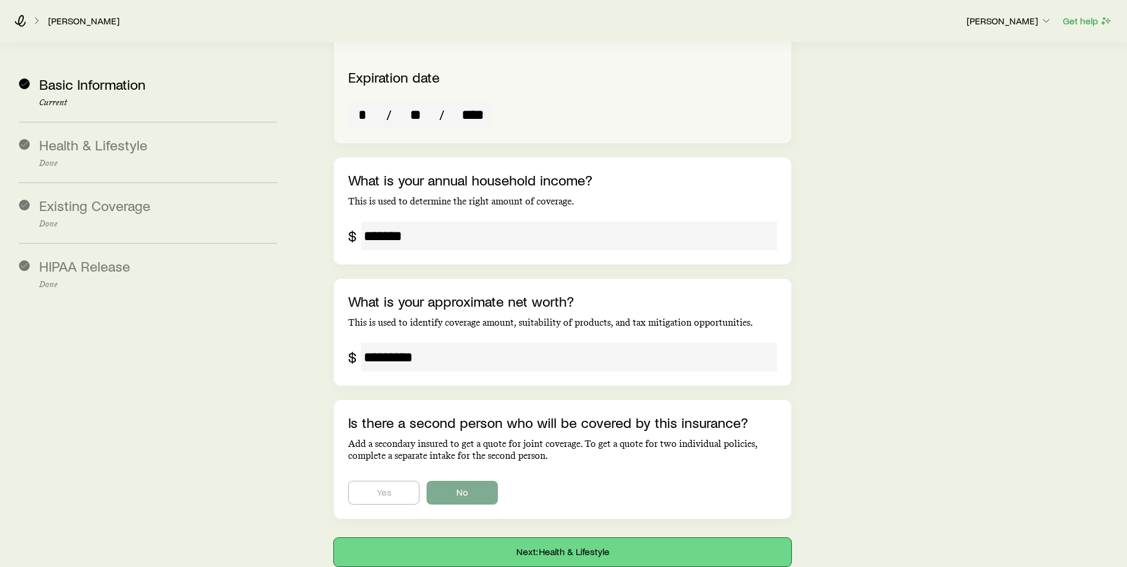
click at [492, 538] on button "Next: Health & Lifestyle" at bounding box center [562, 552] width 457 height 29
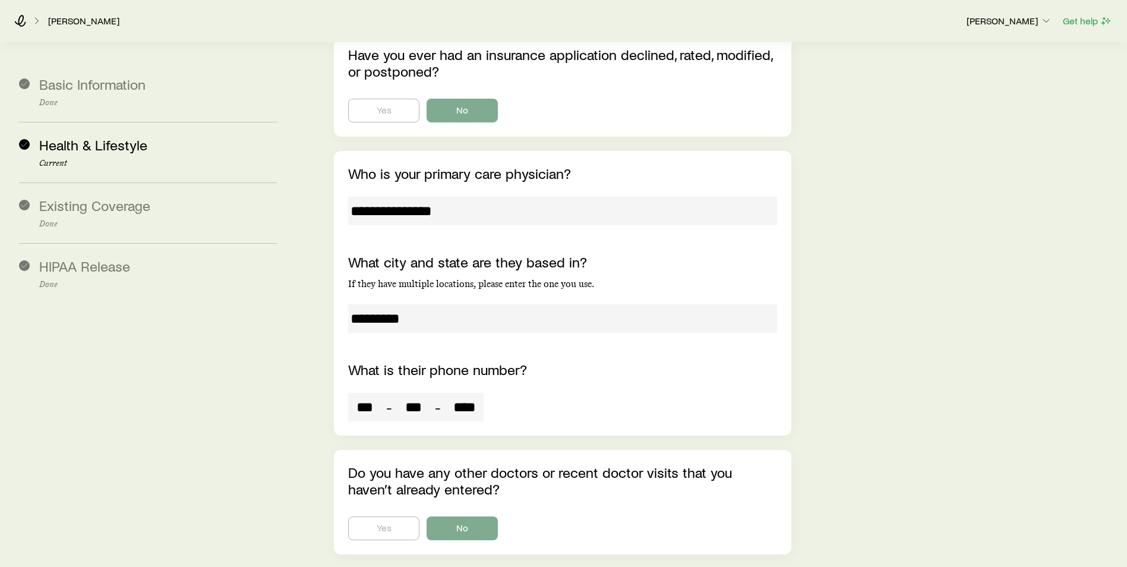
scroll to position [3675, 0]
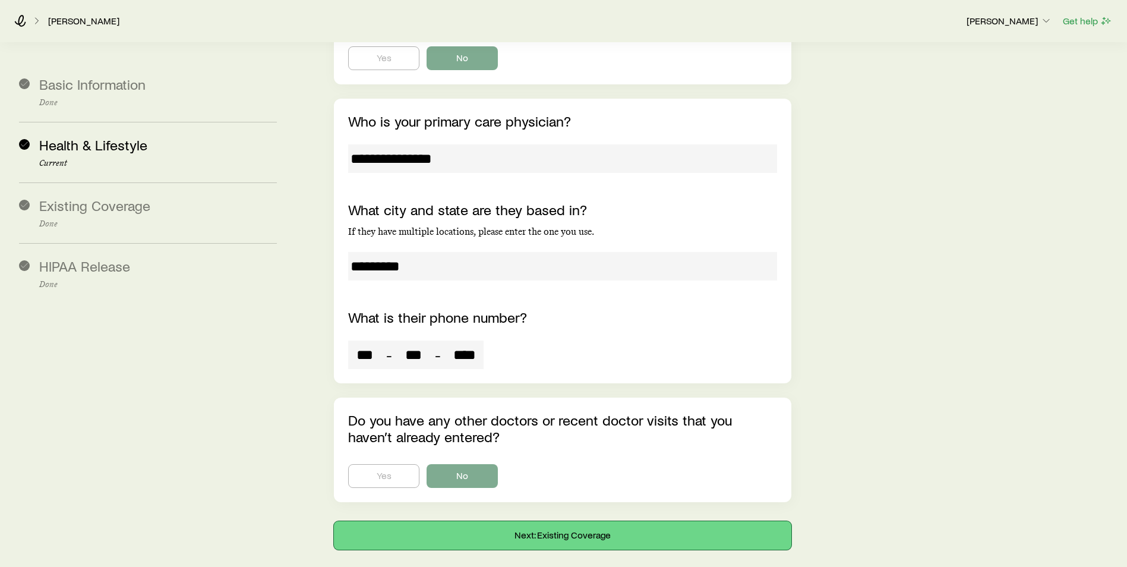
click at [496, 521] on button "Next: Existing Coverage" at bounding box center [562, 535] width 457 height 29
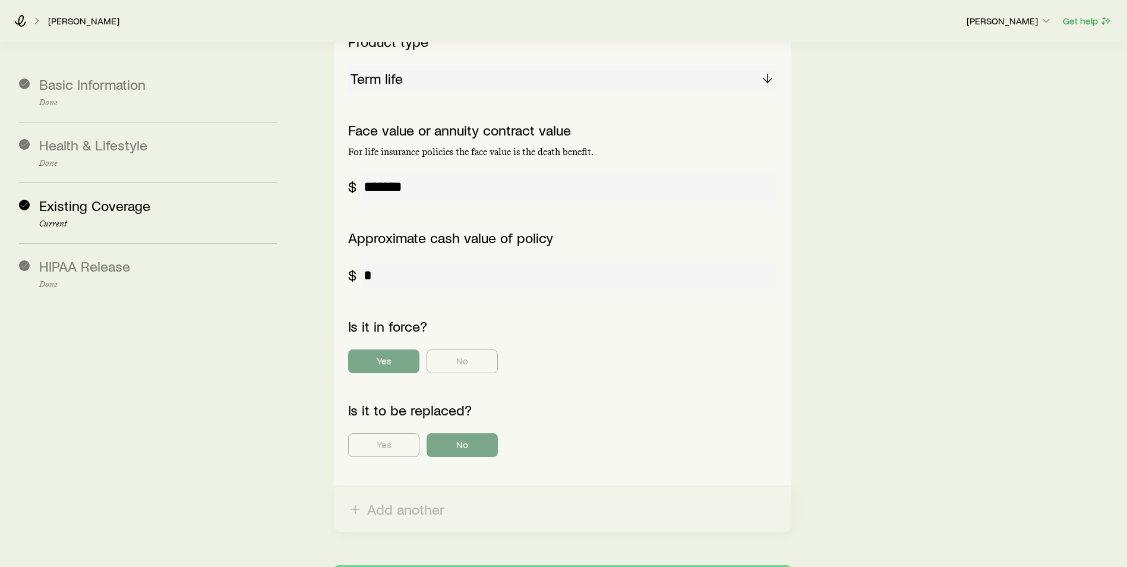
scroll to position [486, 0]
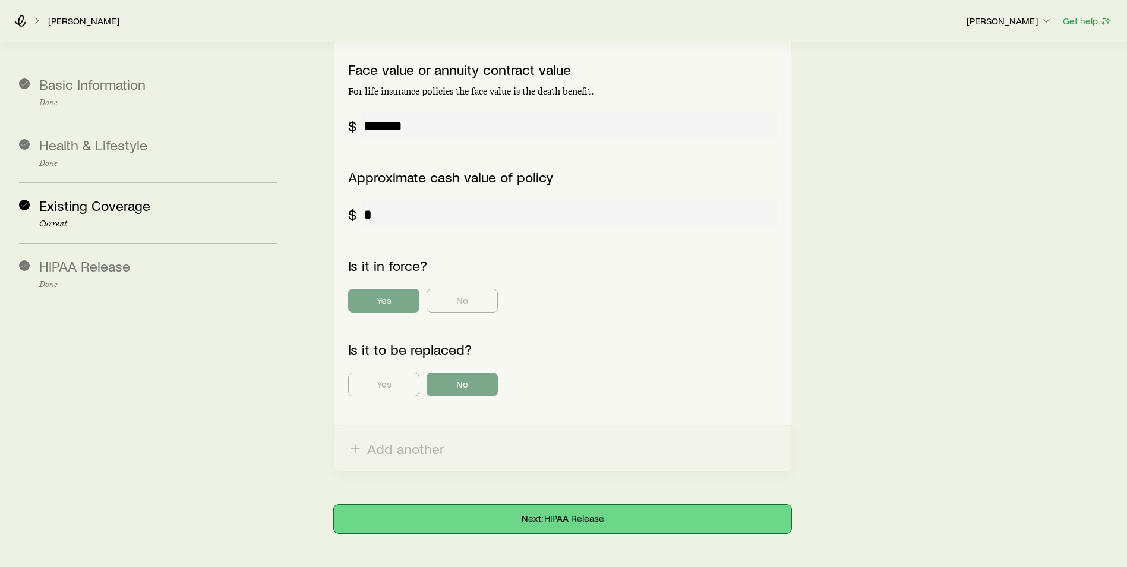
click at [457, 504] on button "Next: HIPAA Release" at bounding box center [562, 518] width 457 height 29
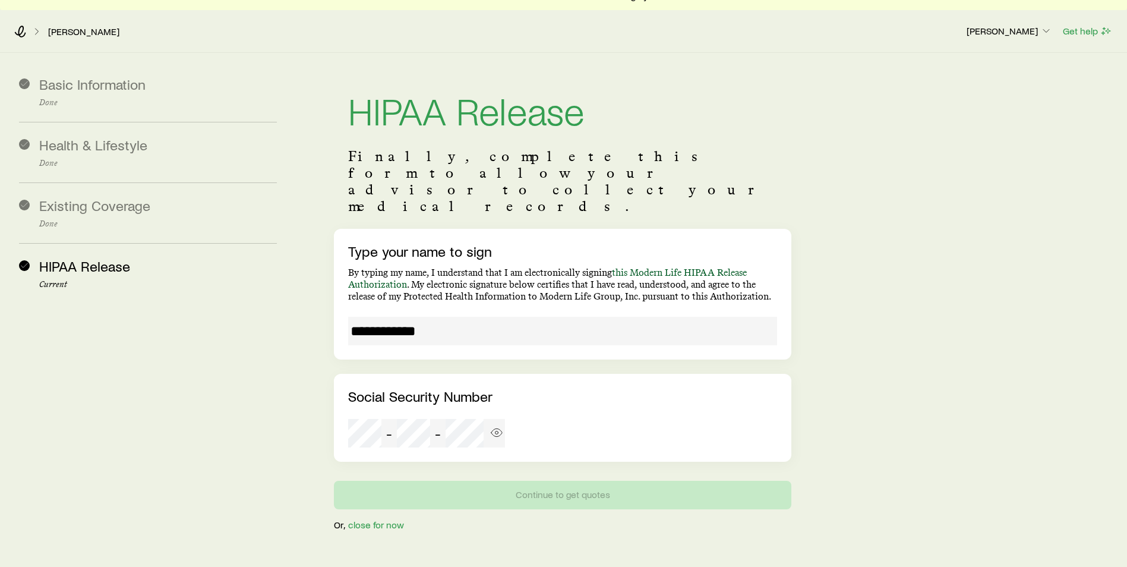
scroll to position [29, 0]
